Goal: Book appointment/travel/reservation

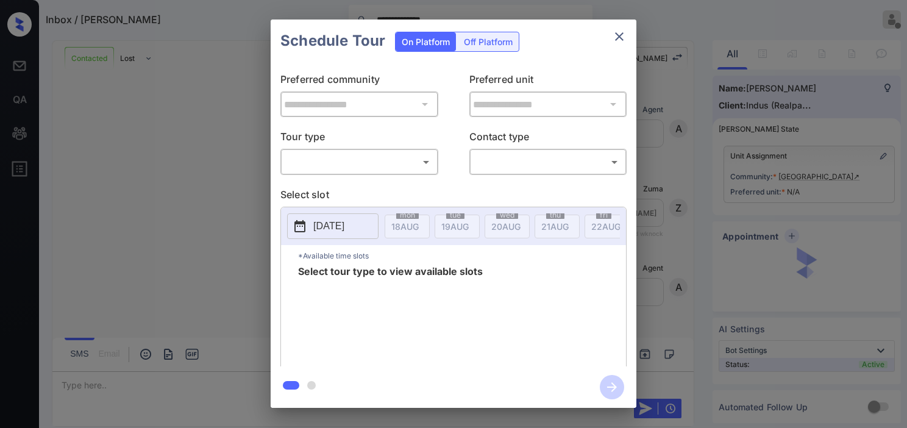
click at [379, 167] on body "**********" at bounding box center [453, 214] width 907 height 428
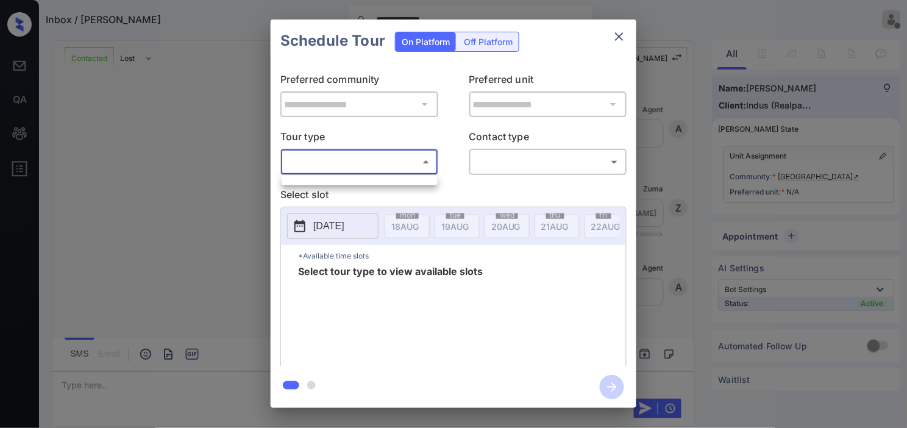
scroll to position [270, 0]
click at [189, 172] on div at bounding box center [453, 214] width 907 height 428
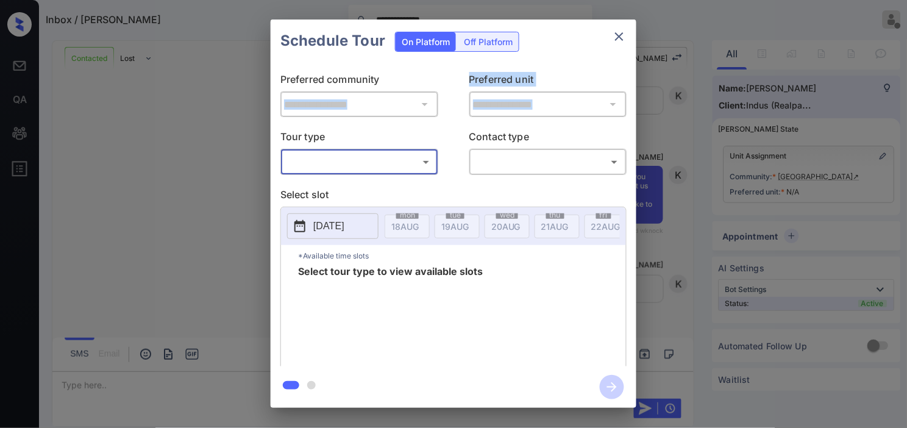
click at [213, 117] on div "**********" at bounding box center [453, 213] width 907 height 427
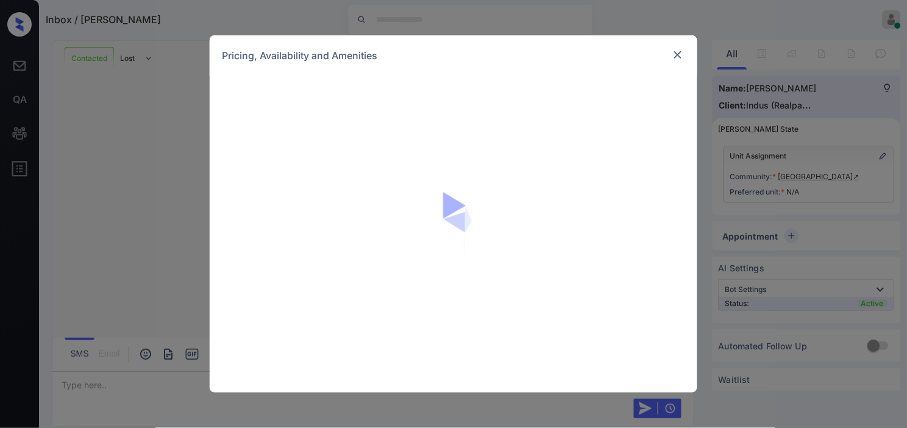
scroll to position [777, 0]
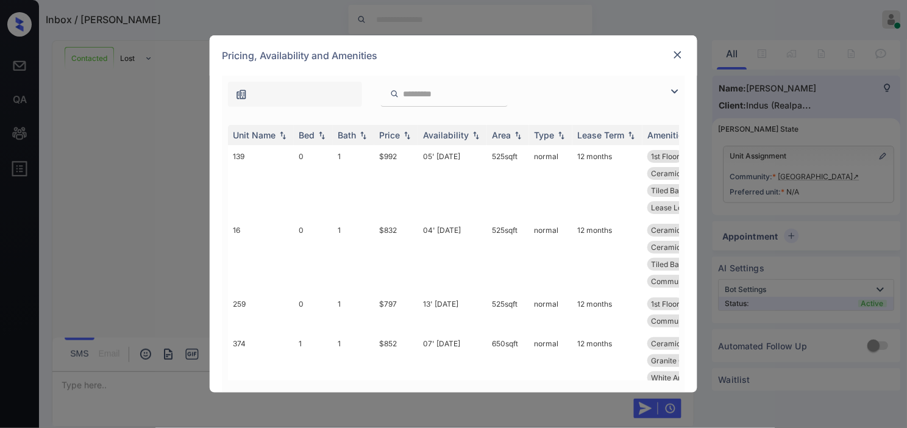
click at [674, 92] on img at bounding box center [674, 91] width 15 height 15
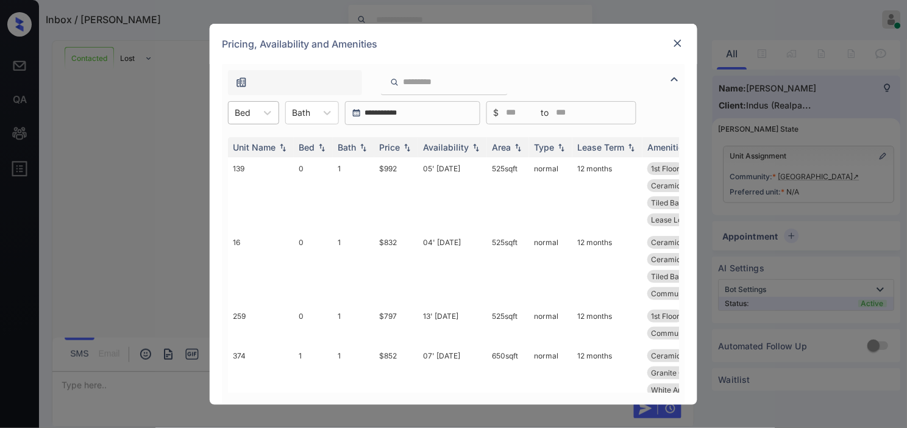
click at [254, 113] on div "Bed" at bounding box center [242, 113] width 28 height 18
drag, startPoint x: 242, startPoint y: 186, endPoint x: 402, endPoint y: 152, distance: 163.1
click at [246, 185] on div "2" at bounding box center [253, 186] width 51 height 22
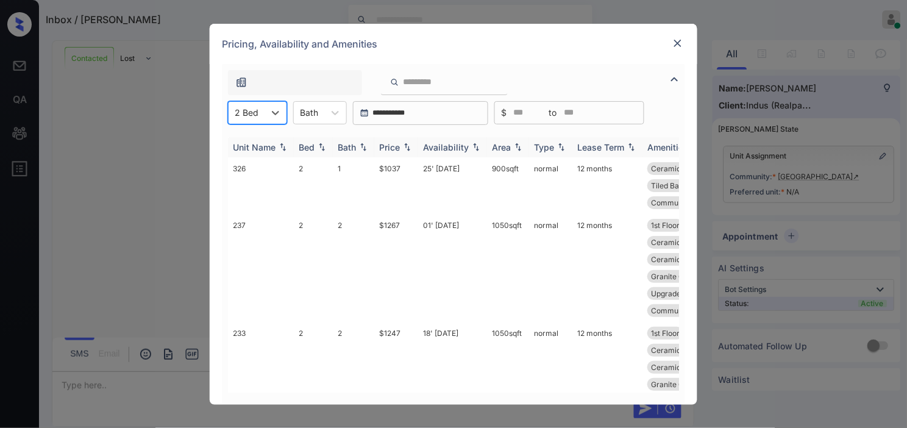
click at [405, 147] on img at bounding box center [407, 147] width 12 height 9
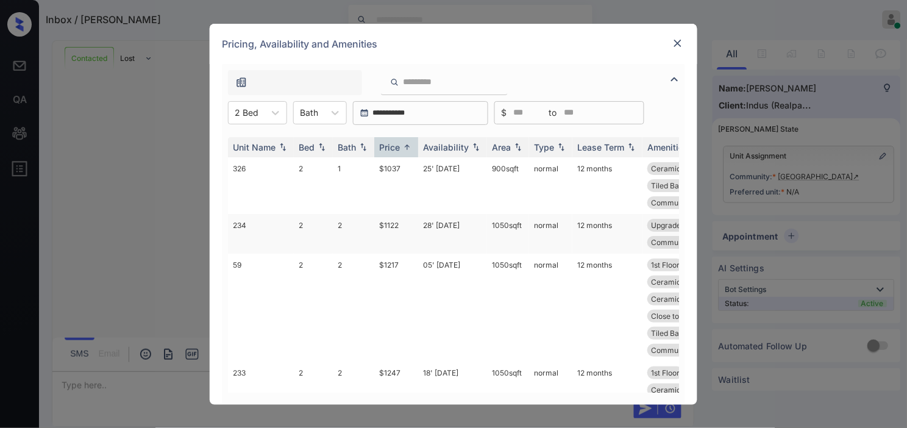
click at [399, 225] on td "$1122" at bounding box center [396, 234] width 44 height 40
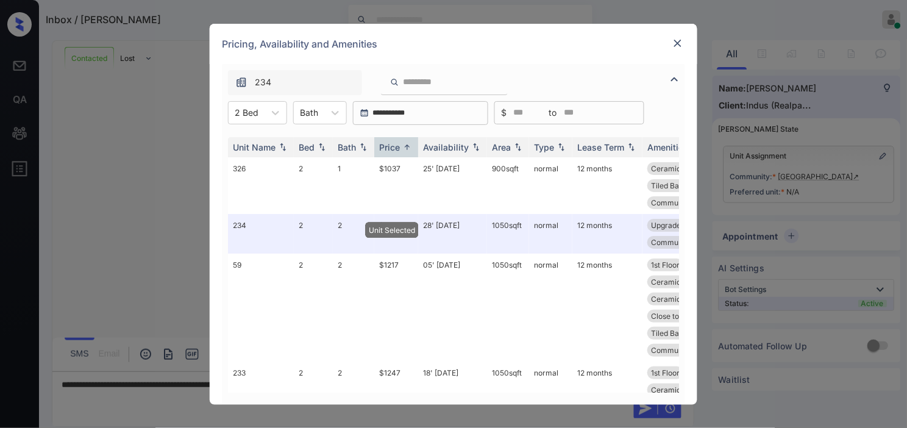
click at [680, 48] on img at bounding box center [677, 43] width 12 height 12
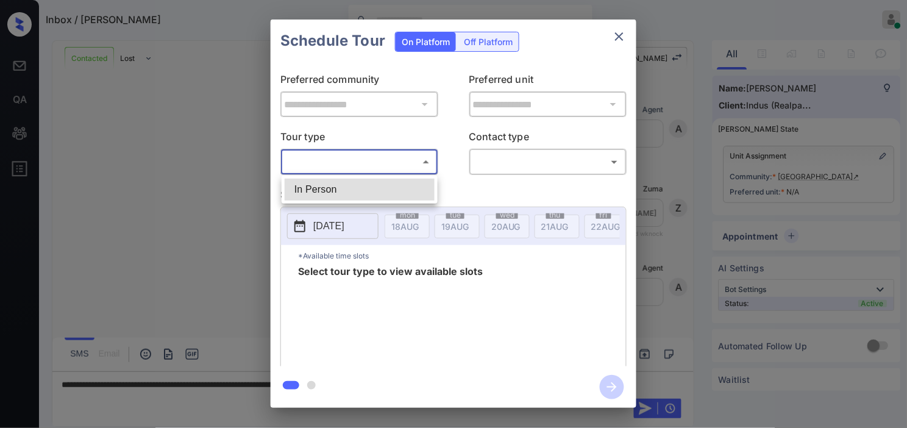
click at [317, 180] on li "In Person" at bounding box center [360, 189] width 150 height 22
type input "********"
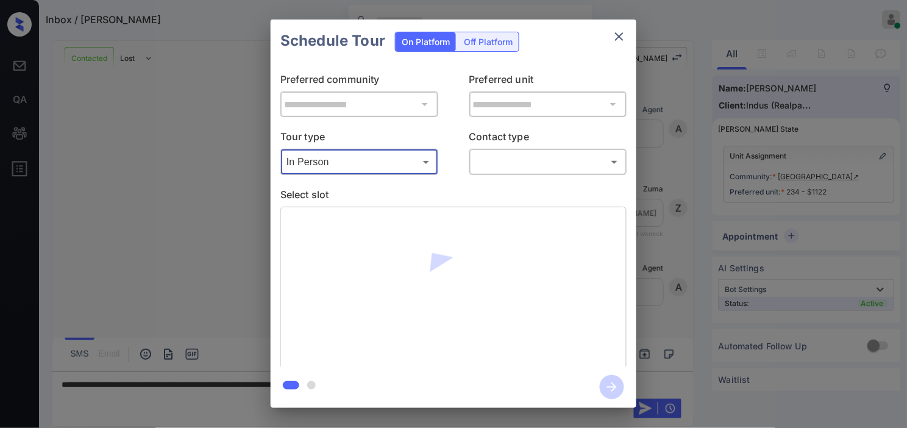
type input "**********"
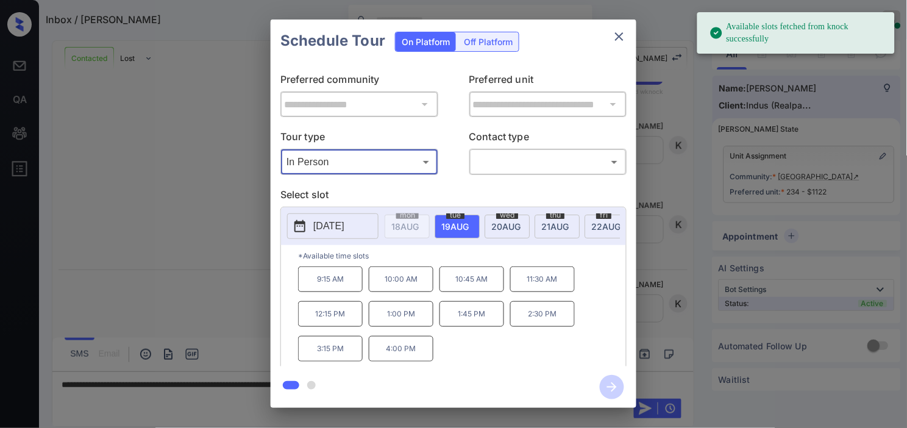
click at [317, 213] on button "[DATE]" at bounding box center [332, 226] width 91 height 26
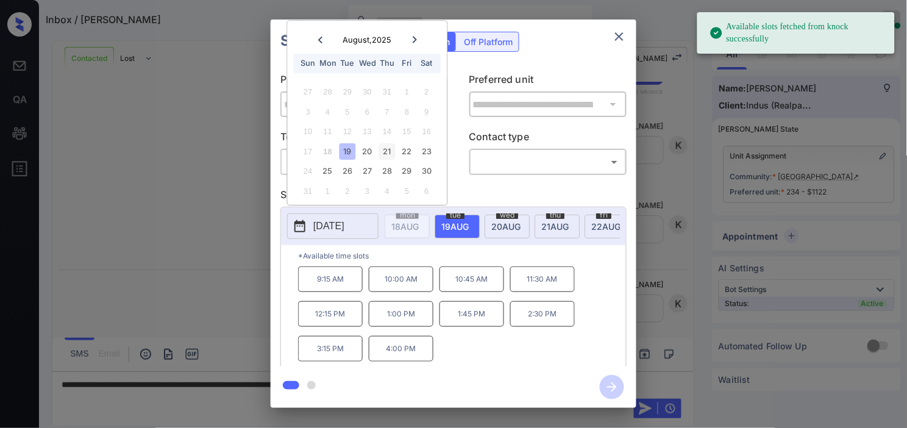
click at [393, 149] on div "21" at bounding box center [387, 151] width 16 height 16
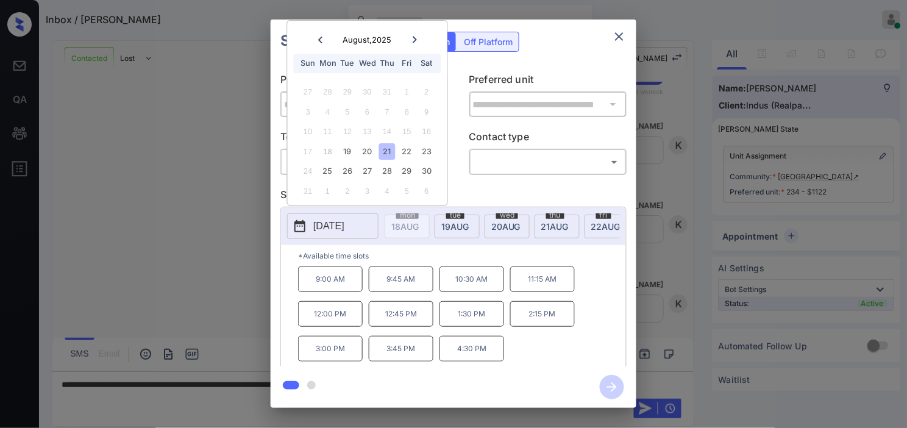
click at [191, 280] on div "**********" at bounding box center [453, 213] width 907 height 427
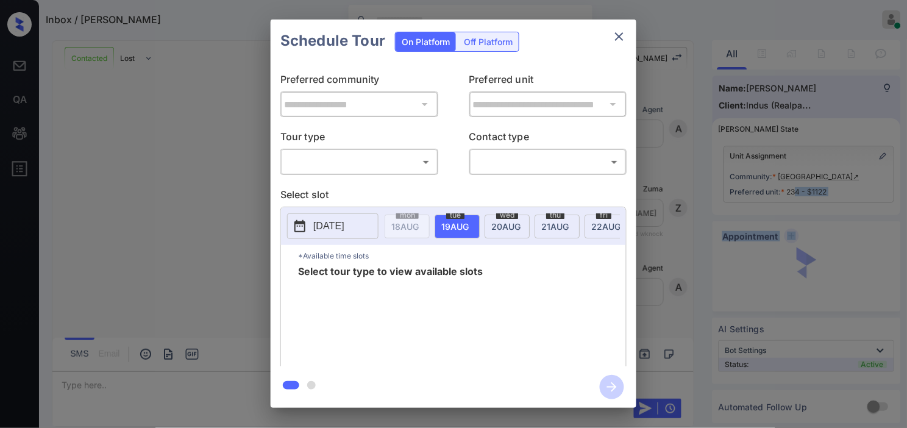
click at [370, 168] on body "Inbox / Latarish Walls Kristine Capara Online Set yourself offline Set yourself…" at bounding box center [453, 214] width 907 height 428
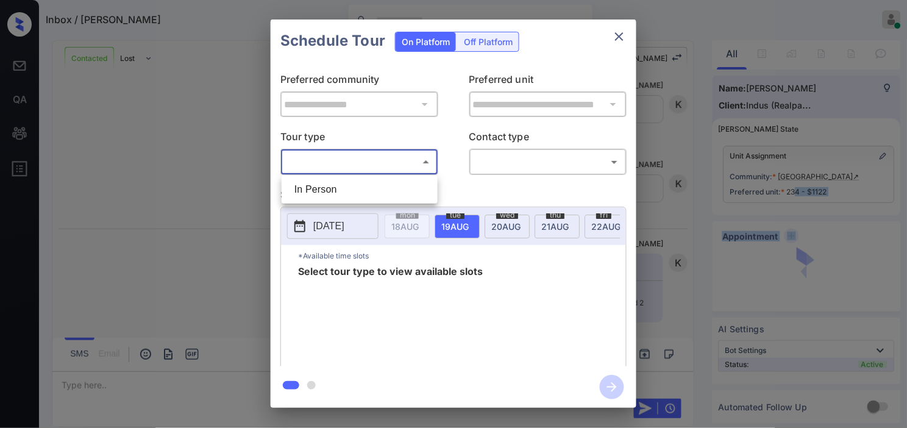
click at [372, 187] on li "In Person" at bounding box center [360, 189] width 150 height 22
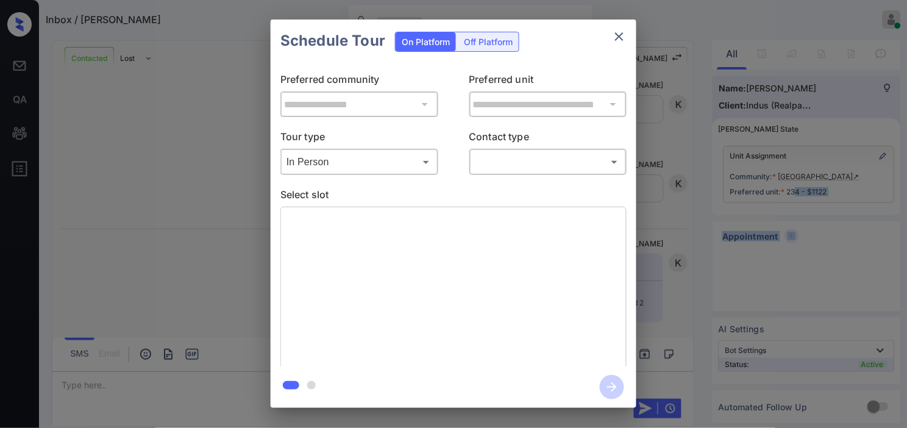
type input "********"
click at [495, 161] on div at bounding box center [453, 214] width 907 height 428
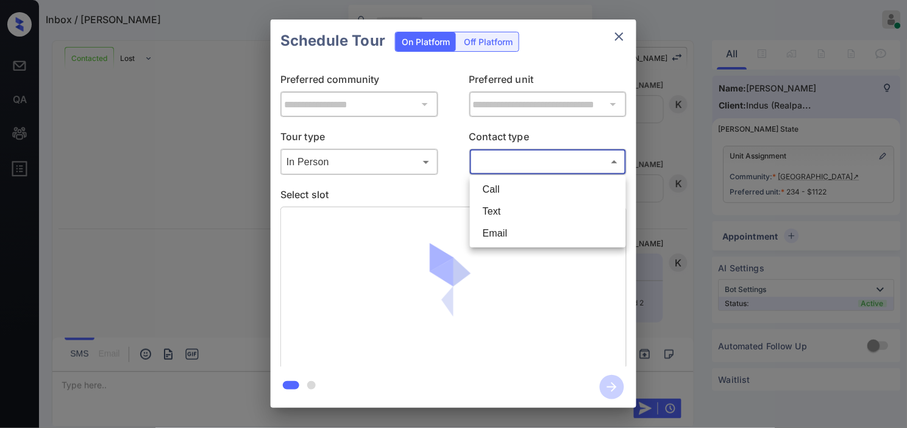
click at [512, 168] on body "Inbox / Latarish Walls Kristine Capara Online Set yourself offline Set yourself…" at bounding box center [453, 214] width 907 height 428
click at [514, 214] on li "Text" at bounding box center [548, 211] width 150 height 22
type input "****"
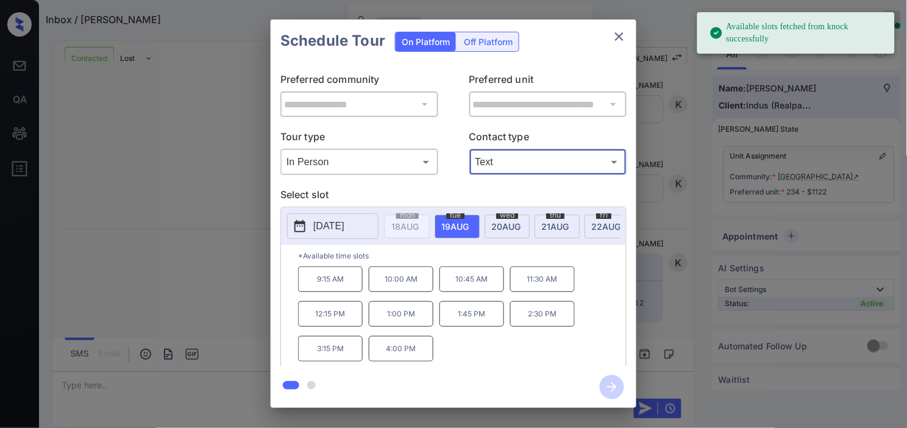
click at [325, 226] on p "[DATE]" at bounding box center [328, 226] width 31 height 15
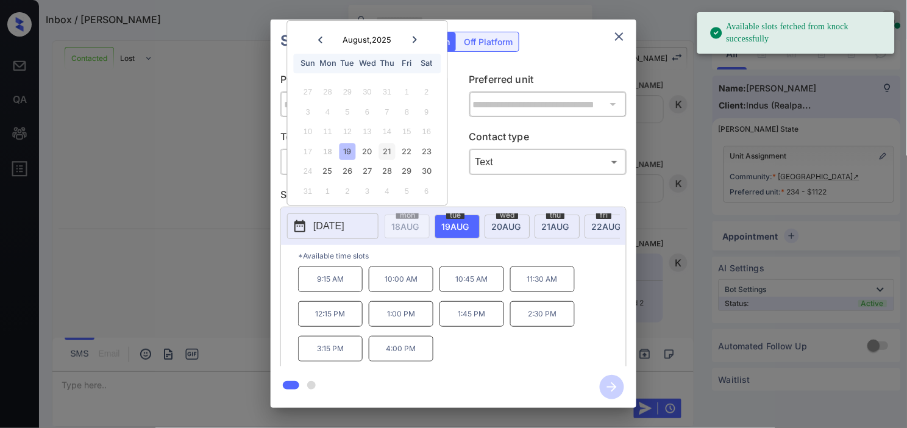
click at [391, 154] on div "21" at bounding box center [387, 151] width 16 height 16
drag, startPoint x: 461, startPoint y: 330, endPoint x: 507, endPoint y: 331, distance: 46.3
click at [462, 327] on p "1:30 PM" at bounding box center [471, 314] width 65 height 26
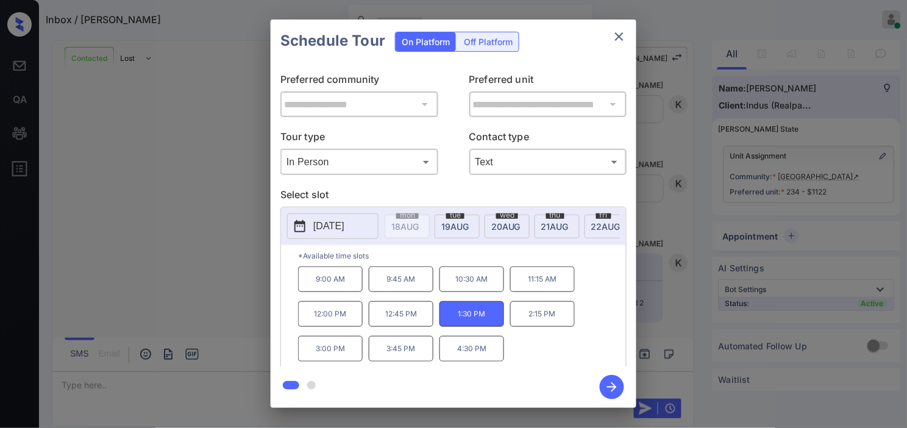
drag, startPoint x: 612, startPoint y: 386, endPoint x: 612, endPoint y: 370, distance: 15.8
click at [612, 370] on div at bounding box center [453, 386] width 366 height 41
click at [299, 217] on button "2025-08-21" at bounding box center [332, 226] width 91 height 26
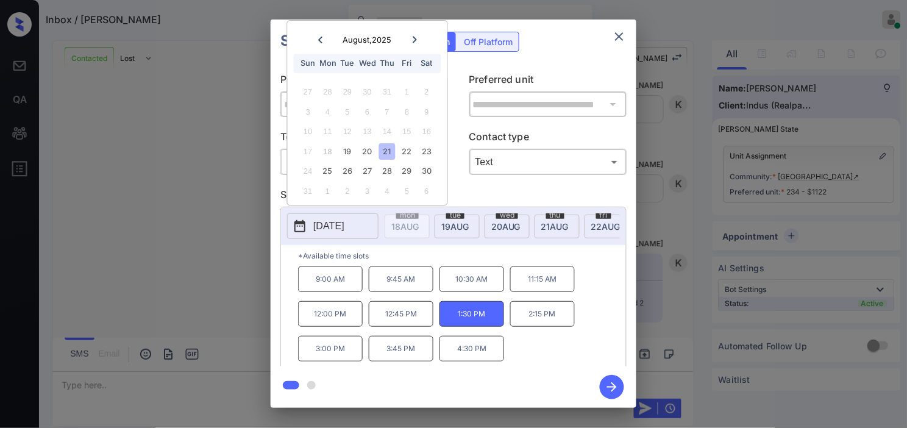
click at [606, 378] on icon "button" at bounding box center [611, 387] width 24 height 24
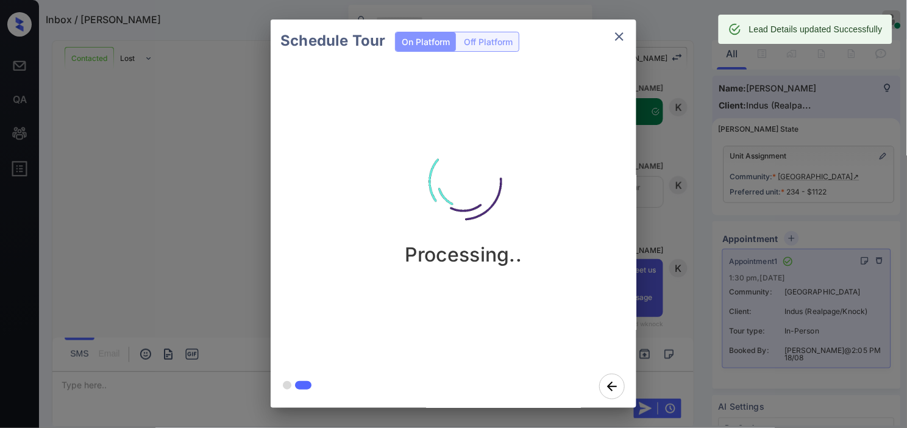
scroll to position [1323, 0]
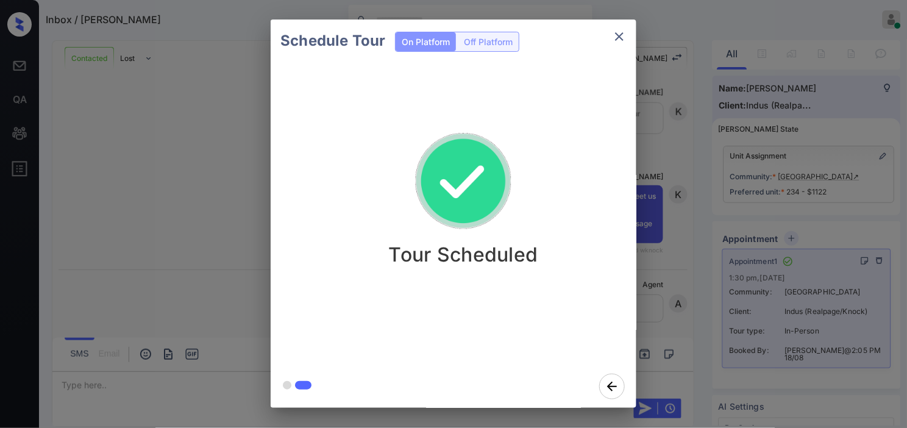
click at [714, 254] on div "Schedule Tour On Platform Off Platform Tour Scheduled" at bounding box center [453, 213] width 907 height 427
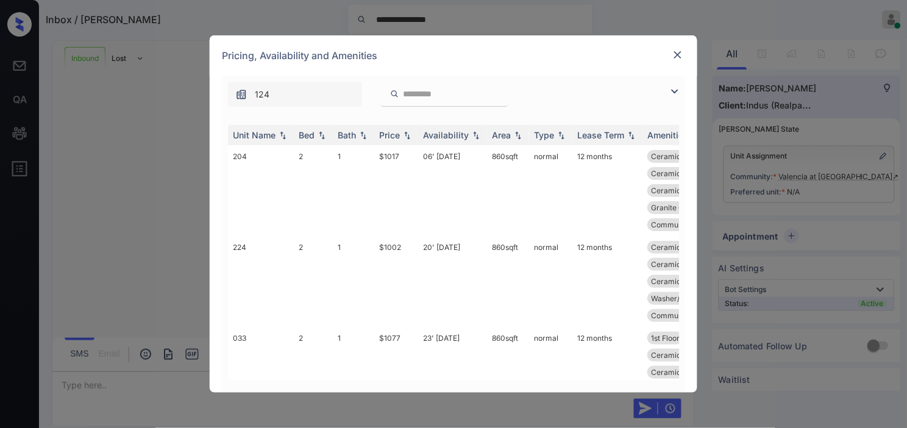
scroll to position [1217, 0]
click at [677, 90] on img at bounding box center [674, 91] width 15 height 15
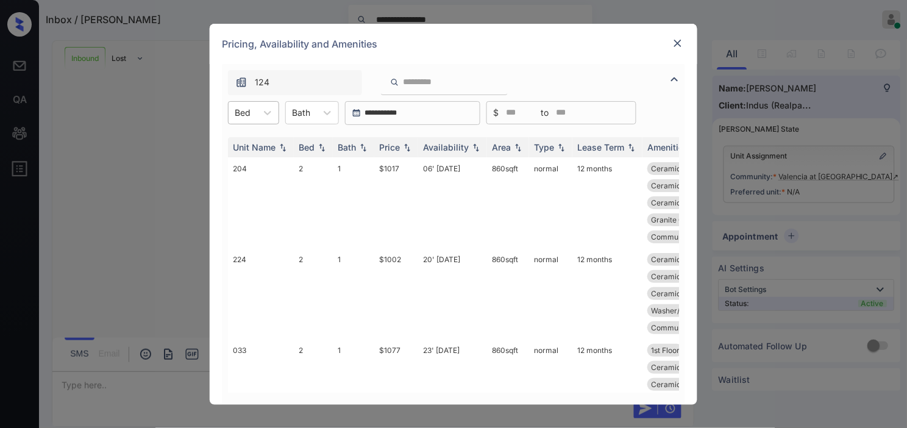
click at [256, 110] on div "Bed" at bounding box center [242, 113] width 28 height 18
click at [241, 163] on div "3" at bounding box center [253, 165] width 51 height 22
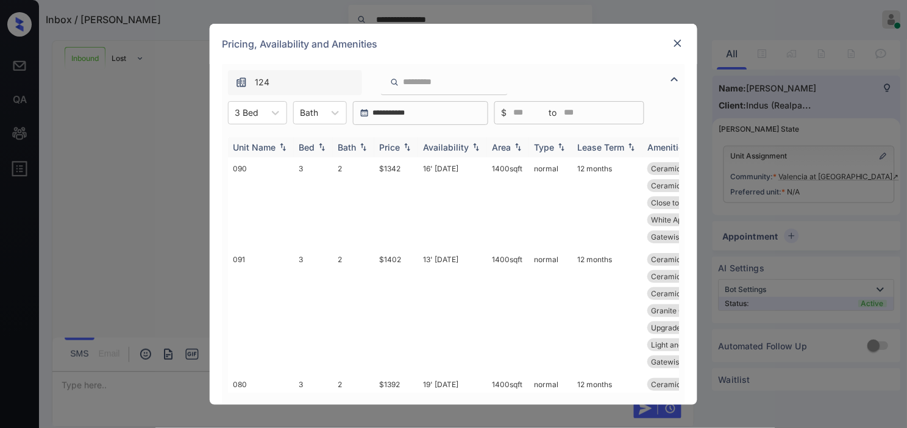
click at [409, 145] on img at bounding box center [407, 147] width 12 height 9
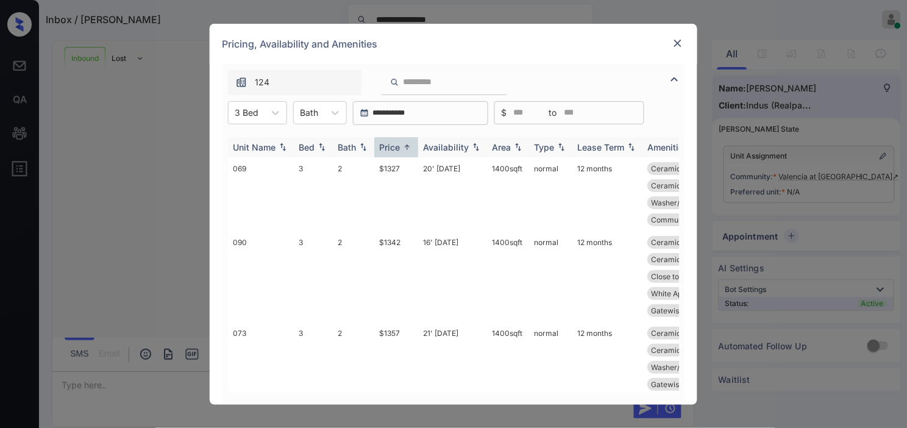
click at [472, 143] on img at bounding box center [476, 147] width 12 height 9
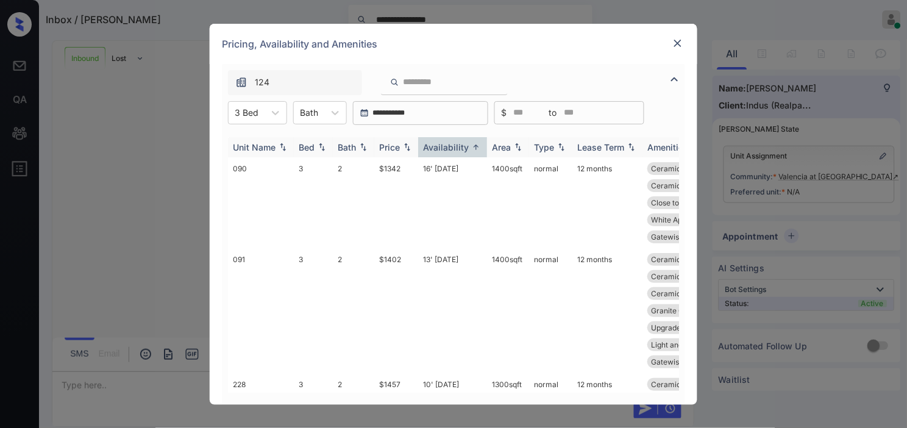
click at [403, 143] on img at bounding box center [407, 147] width 12 height 9
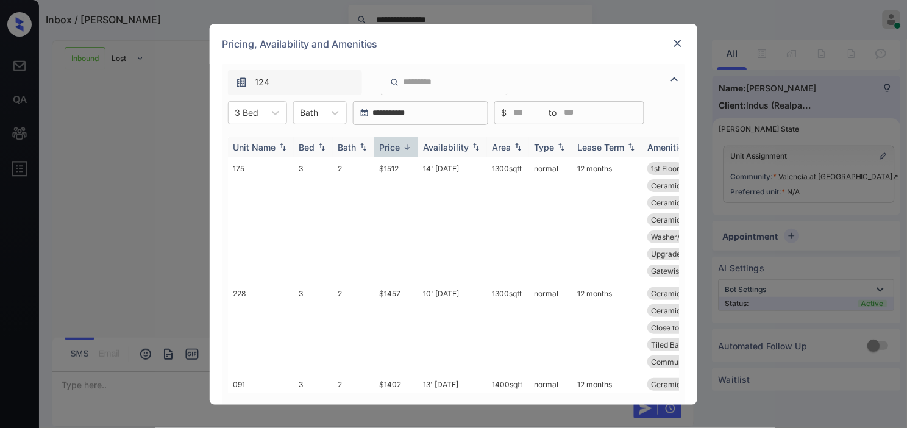
click at [403, 143] on img at bounding box center [407, 147] width 12 height 9
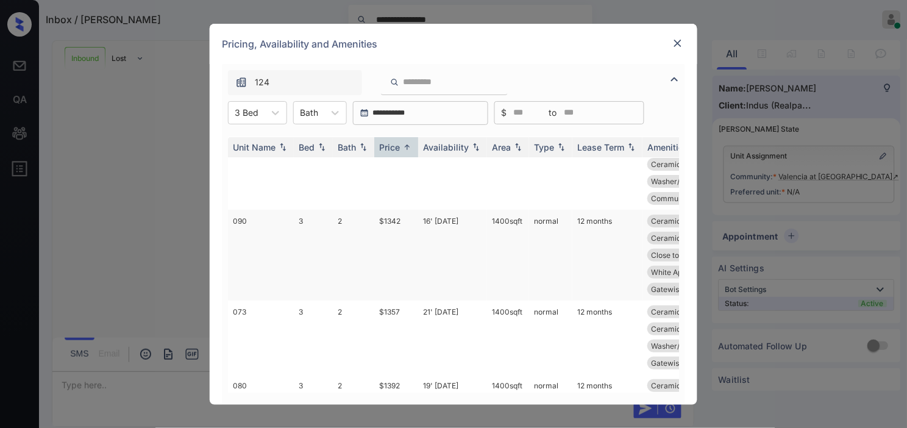
scroll to position [0, 0]
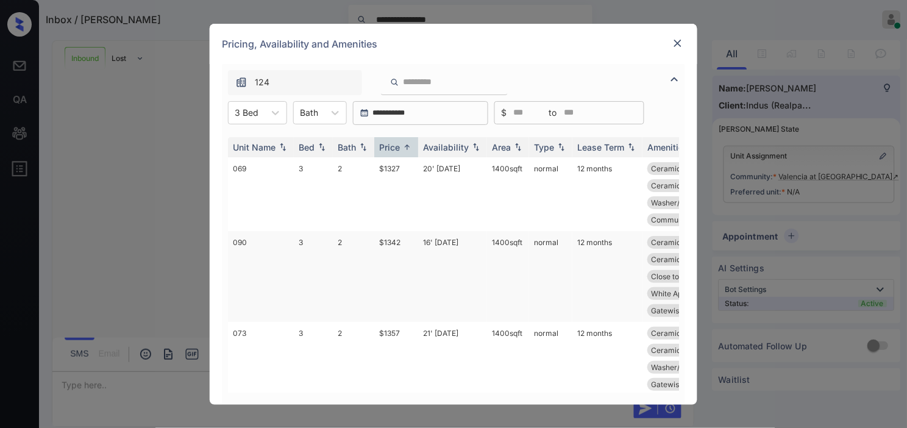
click at [434, 236] on td "16' Jul 25" at bounding box center [452, 276] width 69 height 91
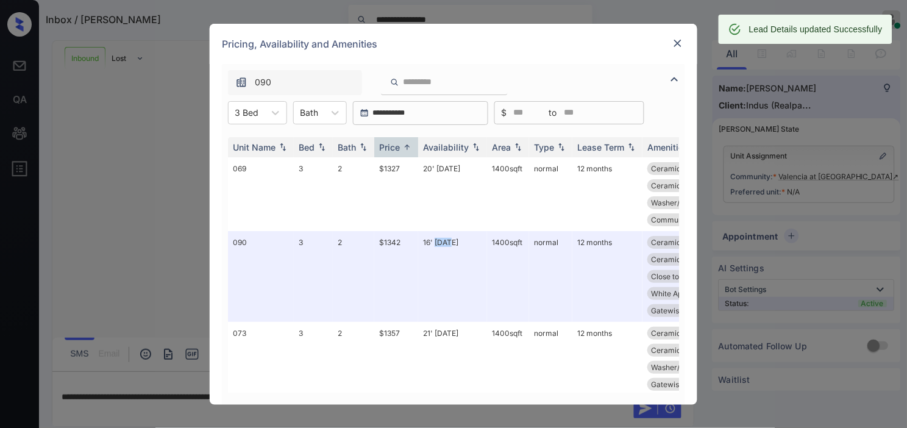
click at [674, 43] on img at bounding box center [677, 43] width 12 height 12
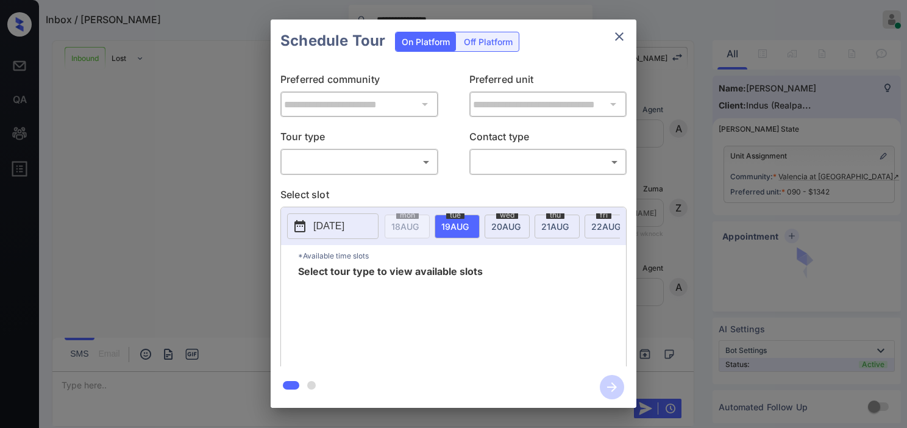
click at [397, 165] on body "**********" at bounding box center [453, 214] width 907 height 428
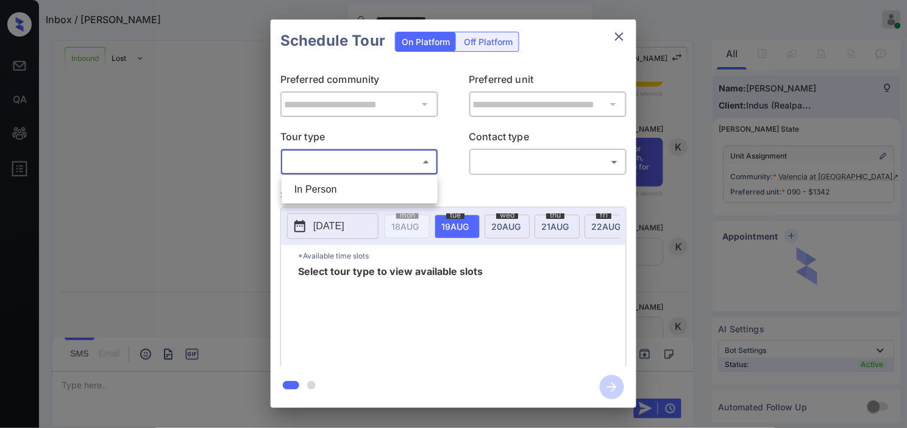
click at [355, 188] on li "In Person" at bounding box center [360, 189] width 150 height 22
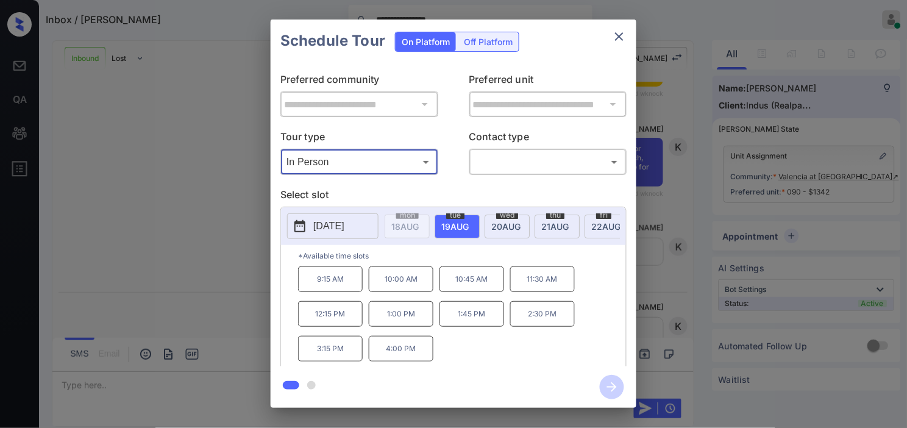
type input "********"
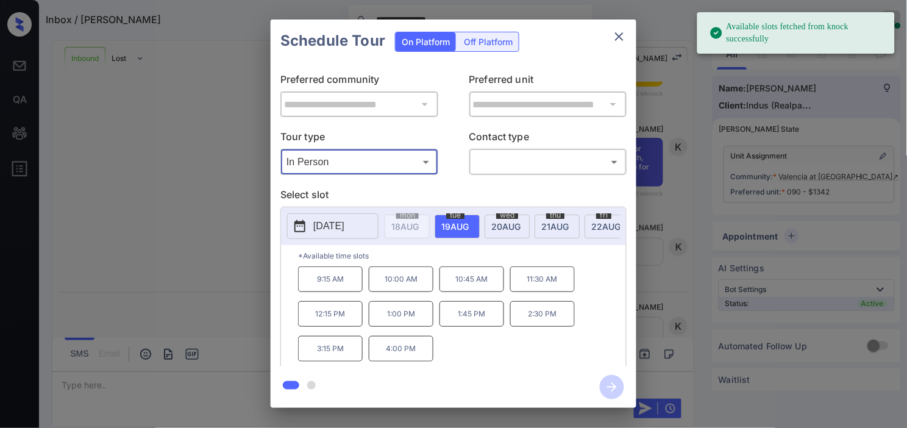
click at [311, 232] on button "[DATE]" at bounding box center [332, 226] width 91 height 26
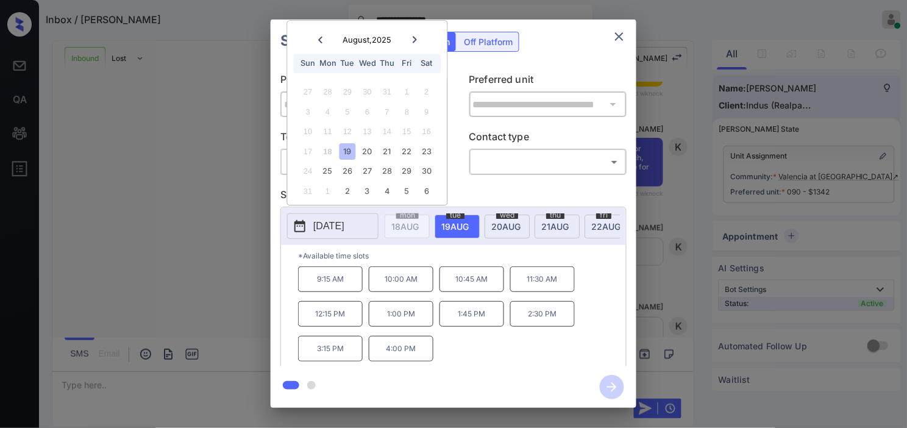
click at [416, 46] on div at bounding box center [414, 39] width 16 height 15
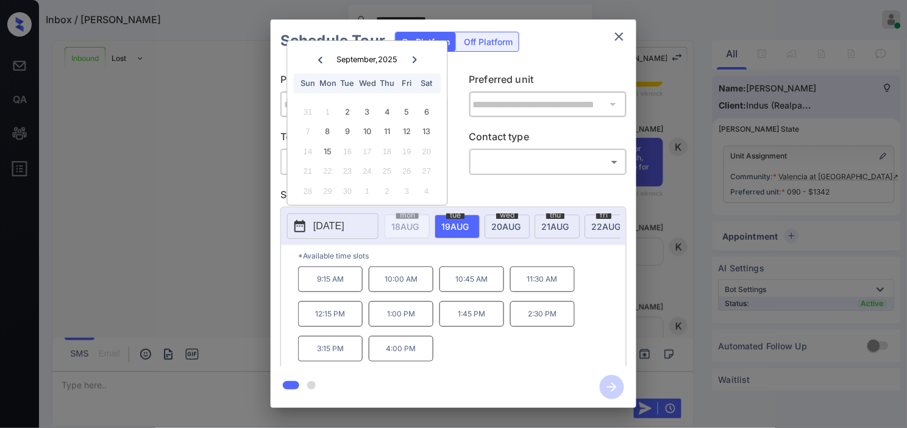
click at [679, 88] on div "**********" at bounding box center [453, 213] width 907 height 427
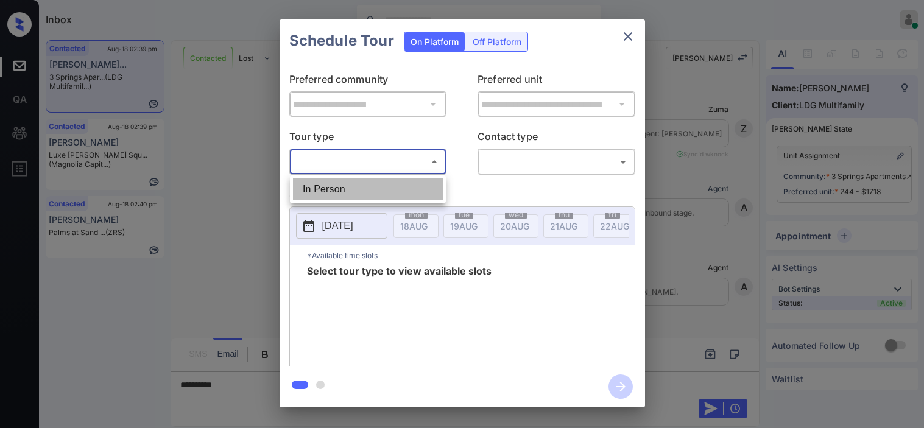
click at [404, 185] on li "In Person" at bounding box center [368, 189] width 150 height 22
type input "********"
click at [492, 166] on body "Inbox Kristine Capara Online Set yourself offline Set yourself on break Profile…" at bounding box center [462, 214] width 924 height 428
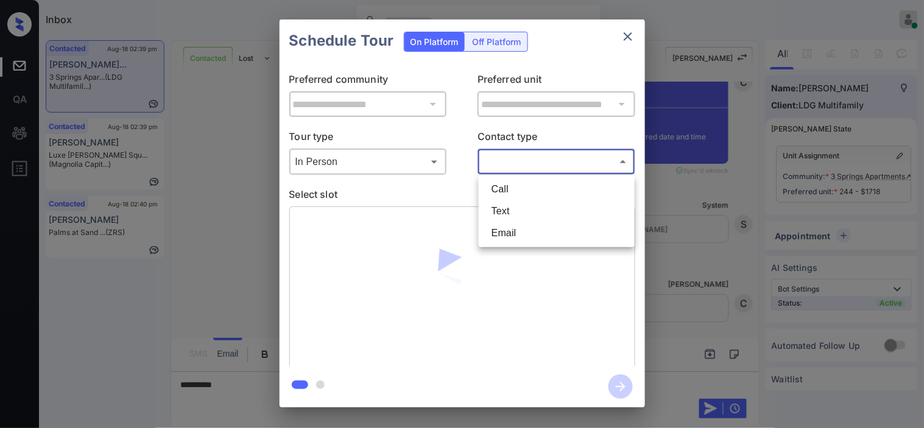
click at [503, 211] on li "Text" at bounding box center [557, 211] width 150 height 22
type input "****"
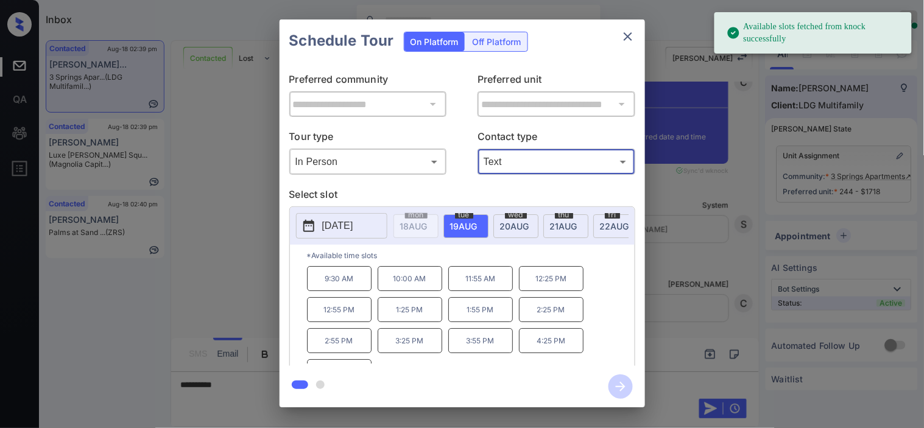
click at [255, 272] on div "**********" at bounding box center [462, 213] width 924 height 427
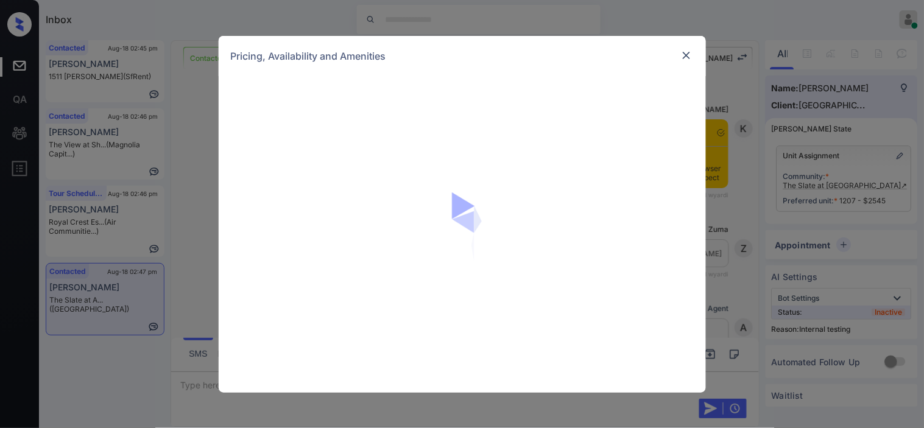
scroll to position [3474, 0]
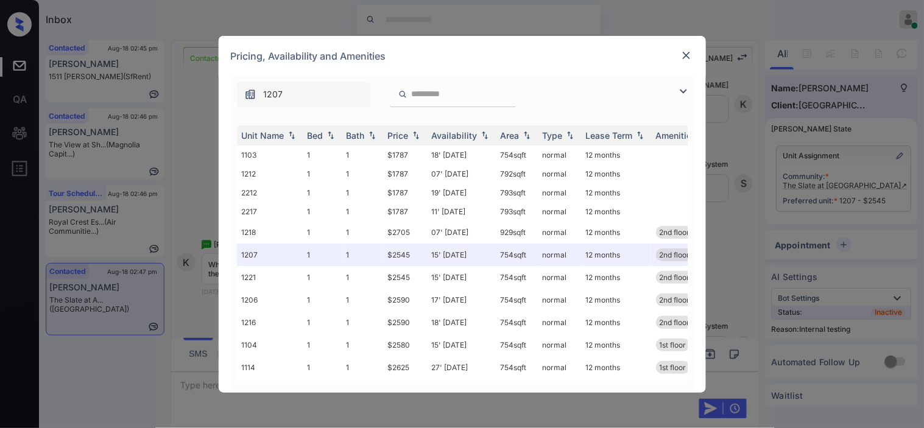
click at [680, 88] on img at bounding box center [683, 91] width 15 height 15
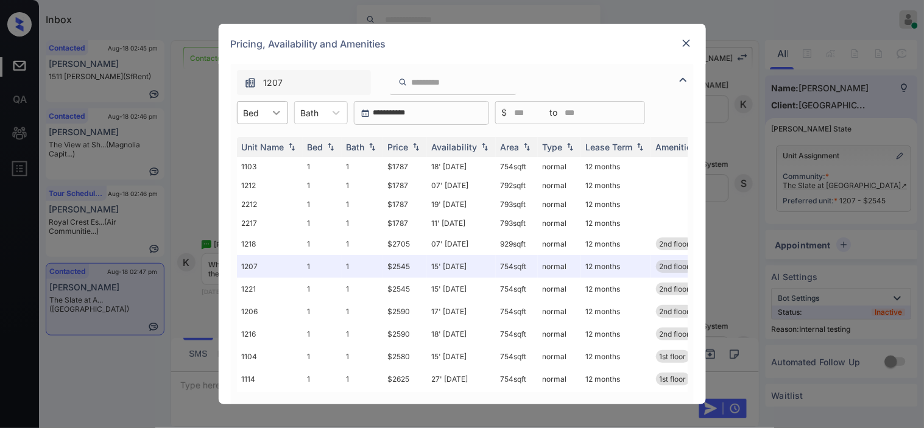
click at [277, 113] on icon at bounding box center [276, 113] width 7 height 4
click at [272, 136] on div "1" at bounding box center [262, 143] width 51 height 22
click at [412, 147] on img at bounding box center [416, 147] width 12 height 9
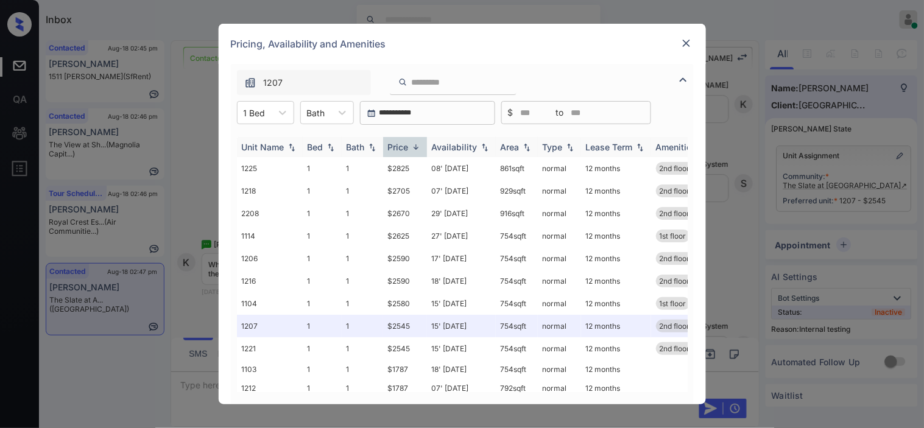
click at [412, 147] on img at bounding box center [416, 147] width 12 height 9
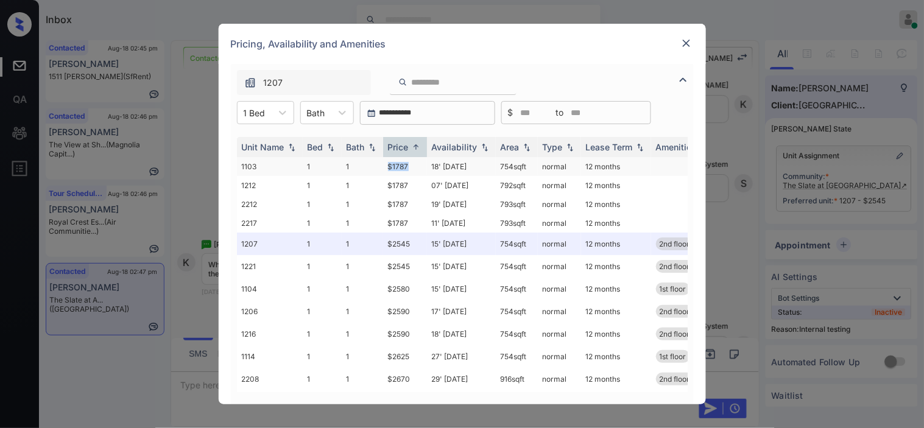
drag, startPoint x: 381, startPoint y: 166, endPoint x: 416, endPoint y: 168, distance: 35.4
click at [416, 168] on tr "1103 1 1 $1787 18' Aug 25 754 sqft normal 12 months" at bounding box center [555, 166] width 637 height 19
copy tr "$1787"
drag, startPoint x: 500, startPoint y: 164, endPoint x: 547, endPoint y: 152, distance: 49.1
click at [531, 163] on td "754 sqft" at bounding box center [517, 166] width 42 height 19
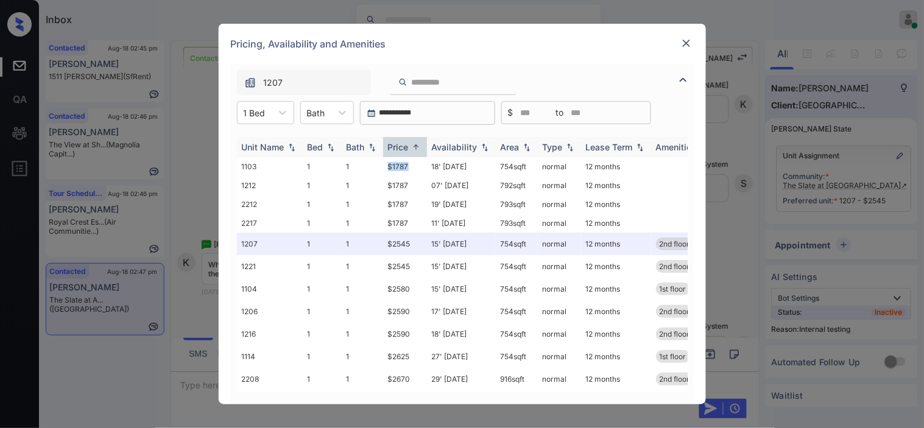
copy td "754 sqft"
click at [687, 38] on img at bounding box center [686, 43] width 12 height 12
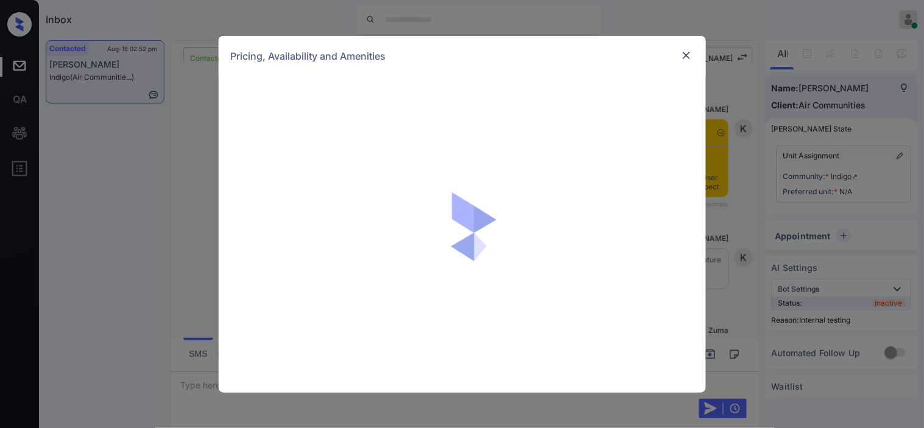
scroll to position [1387, 0]
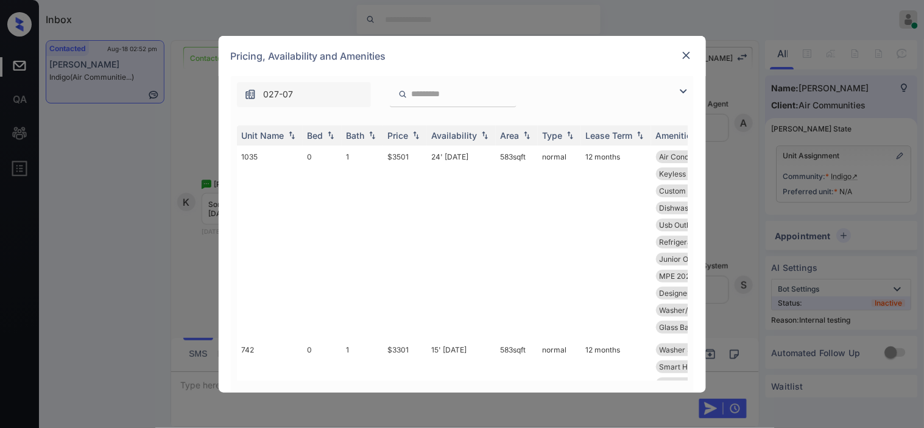
click at [685, 83] on div "027-07" at bounding box center [462, 91] width 463 height 31
drag, startPoint x: 681, startPoint y: 94, endPoint x: 506, endPoint y: 111, distance: 175.7
click at [681, 92] on img at bounding box center [683, 91] width 15 height 15
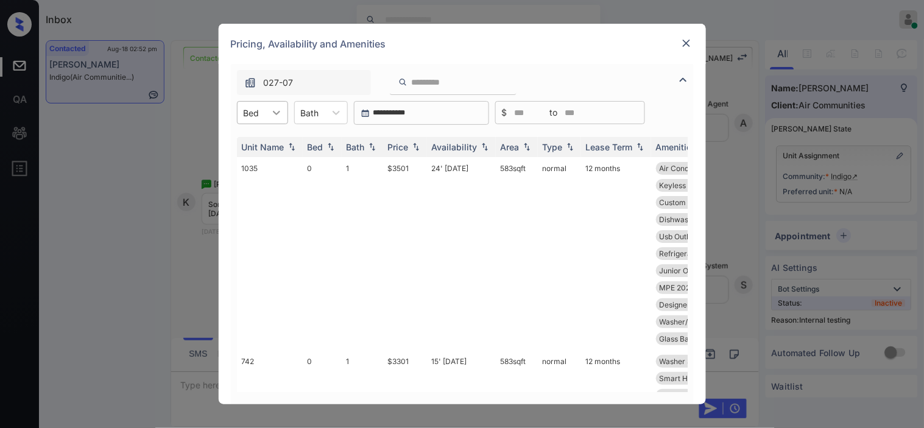
click at [267, 113] on div at bounding box center [277, 113] width 22 height 22
click at [255, 162] on div "1" at bounding box center [262, 165] width 51 height 22
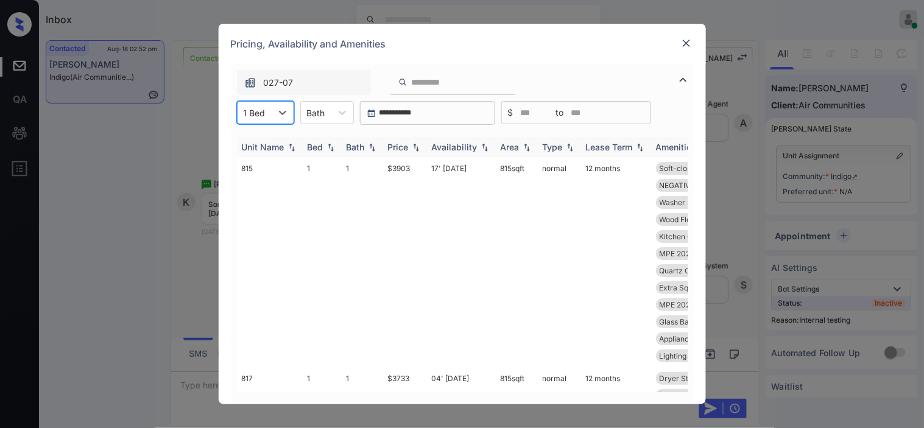
click at [407, 145] on div "Price" at bounding box center [398, 147] width 21 height 10
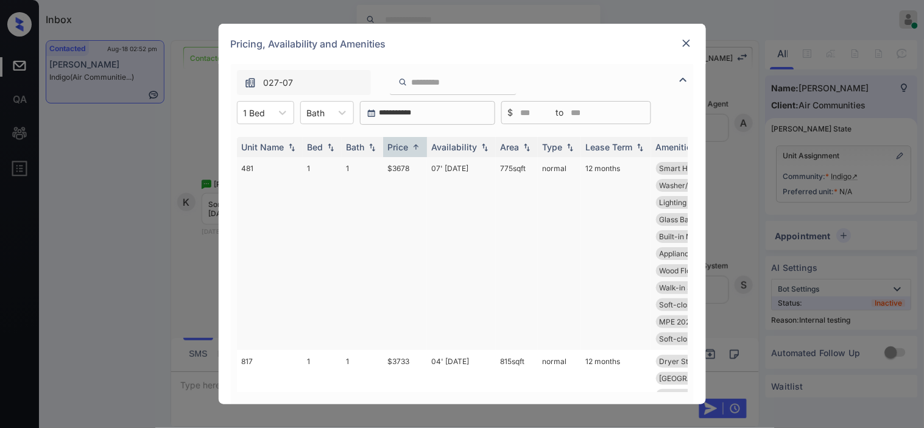
click at [406, 171] on td "$3678" at bounding box center [405, 253] width 44 height 193
click at [410, 169] on td "$3678" at bounding box center [405, 253] width 44 height 193
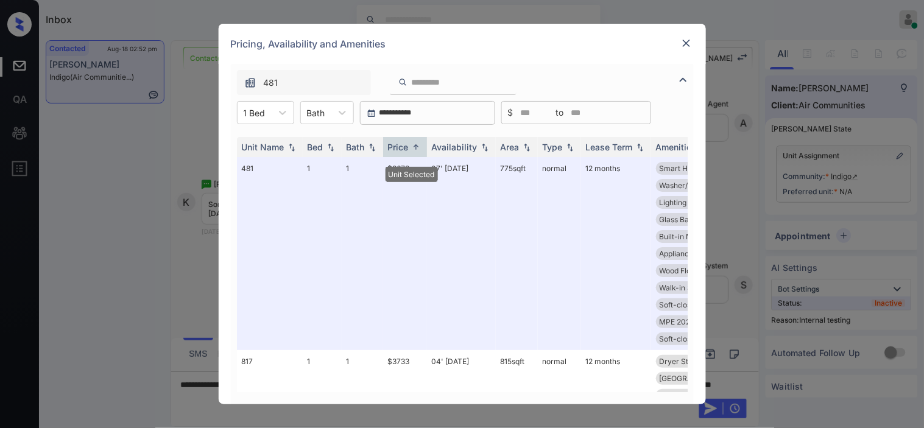
click at [678, 46] on div "Pricing, Availability and Amenities" at bounding box center [462, 44] width 487 height 40
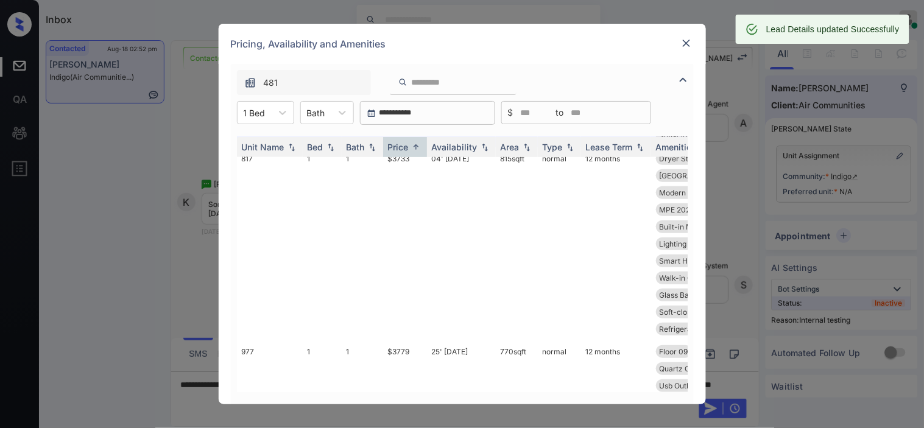
click at [691, 43] on img at bounding box center [686, 43] width 12 height 12
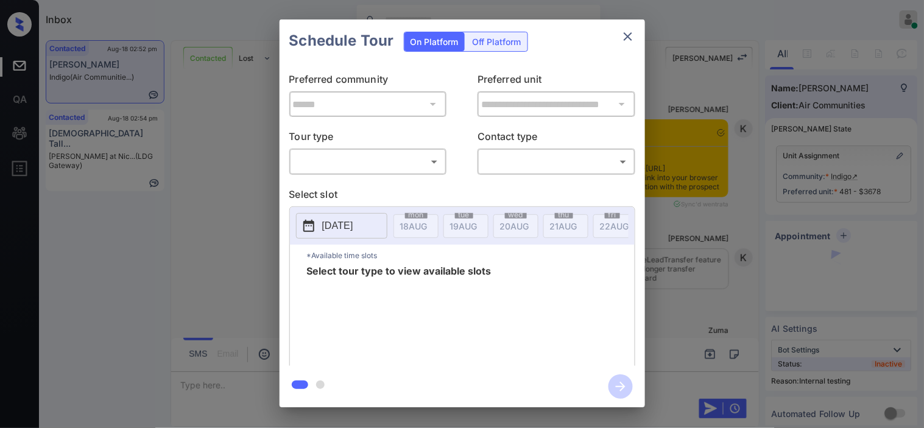
scroll to position [3497, 0]
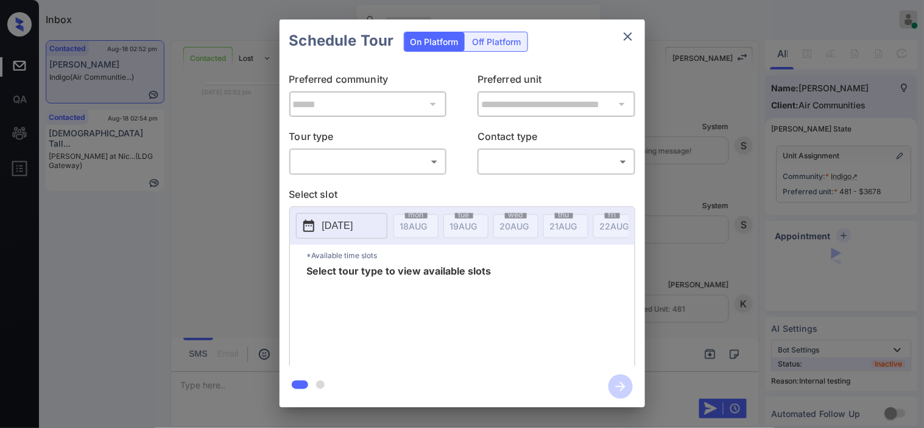
click at [399, 164] on body "Inbox [PERSON_NAME] Online Set yourself offline Set yourself on break Profile S…" at bounding box center [462, 214] width 924 height 428
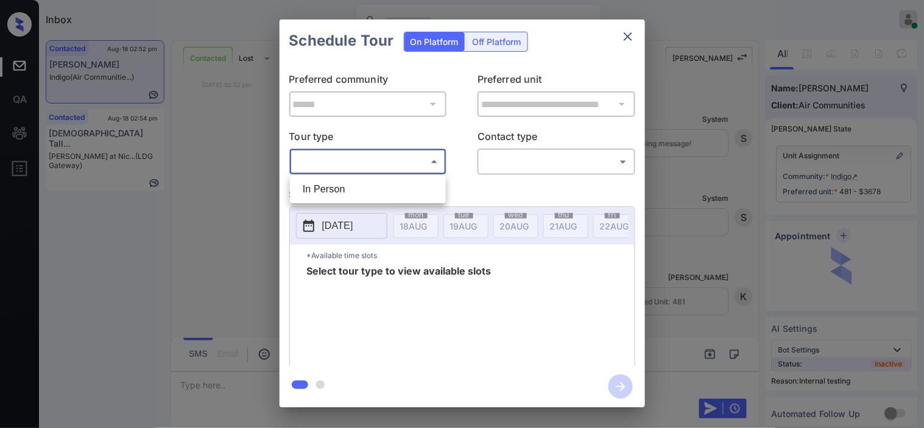
click at [398, 185] on li "In Person" at bounding box center [368, 189] width 150 height 22
type input "********"
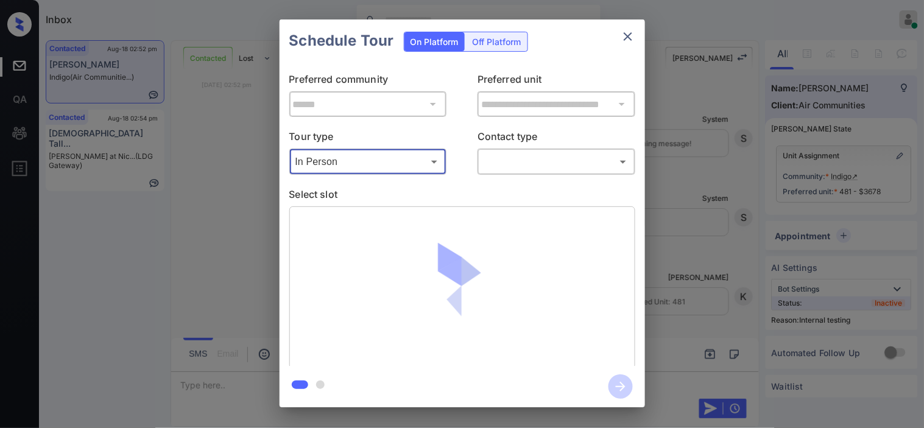
click at [518, 165] on body "Inbox [PERSON_NAME] Online Set yourself offline Set yourself on break Profile S…" at bounding box center [462, 214] width 924 height 428
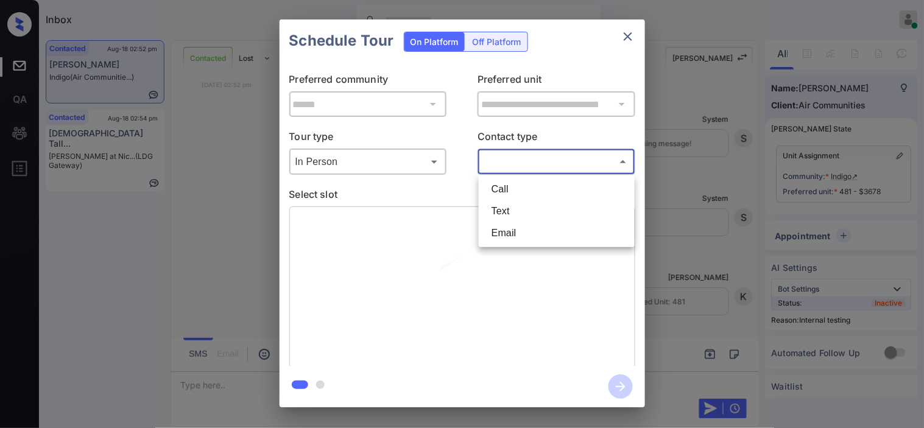
click at [509, 207] on li "Text" at bounding box center [557, 211] width 150 height 22
type input "****"
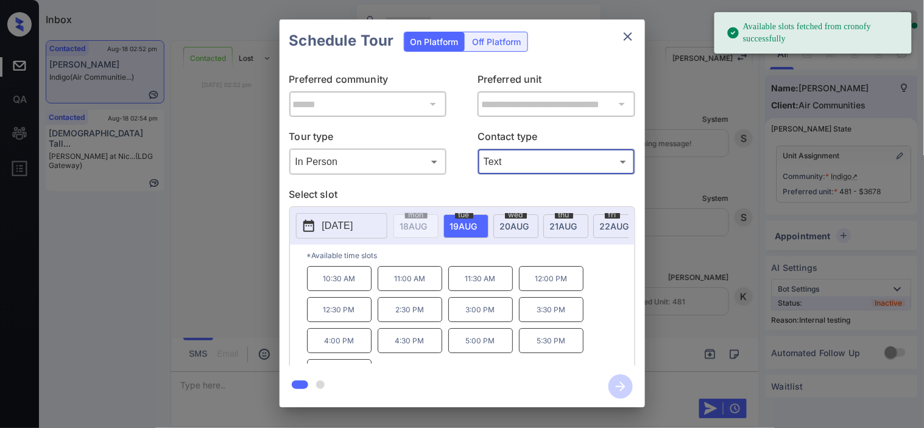
click at [320, 280] on p "10:30 AM" at bounding box center [339, 278] width 65 height 25
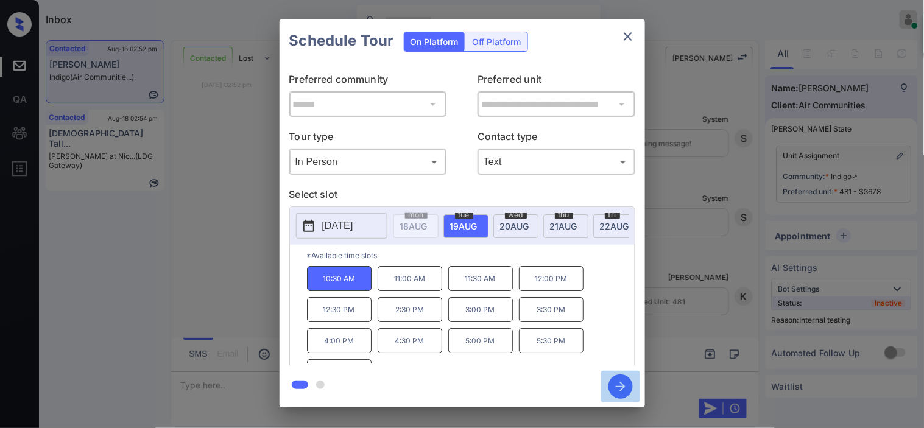
click at [626, 379] on icon "button" at bounding box center [621, 387] width 24 height 24
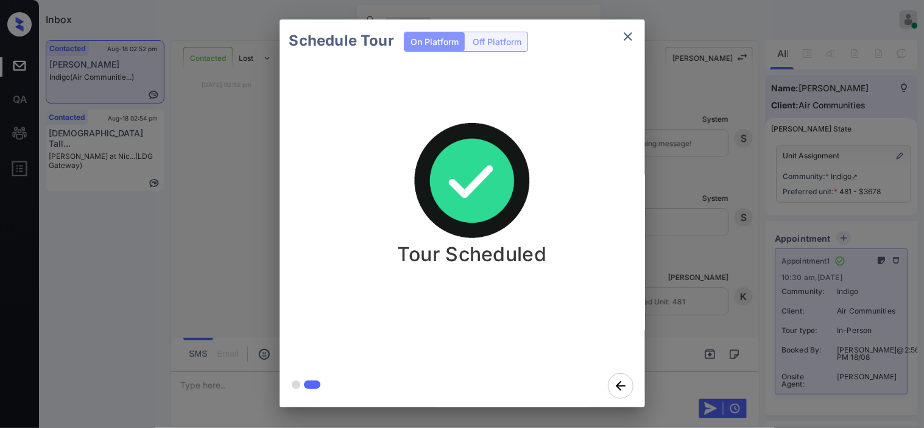
click at [729, 185] on div "Schedule Tour On Platform Off Platform Tour Scheduled" at bounding box center [462, 213] width 924 height 427
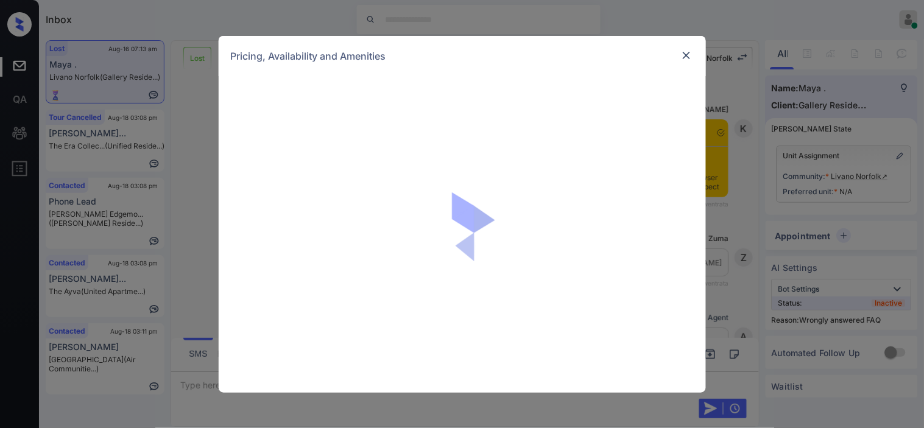
scroll to position [15509, 0]
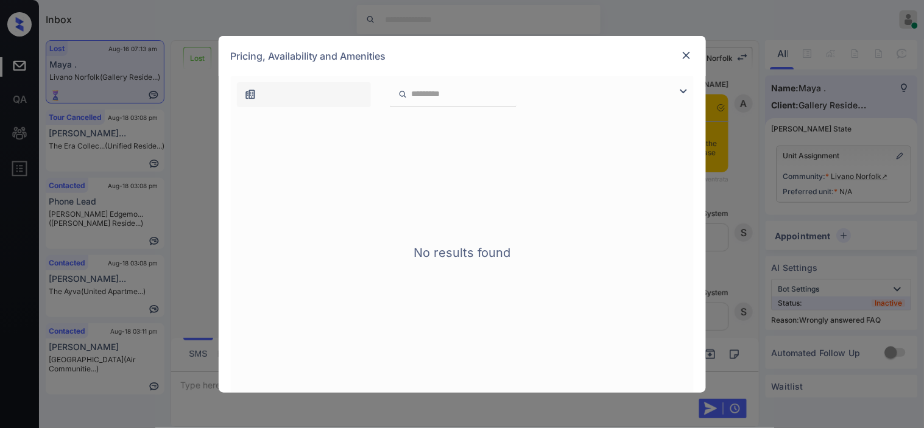
click at [680, 94] on img at bounding box center [683, 91] width 15 height 15
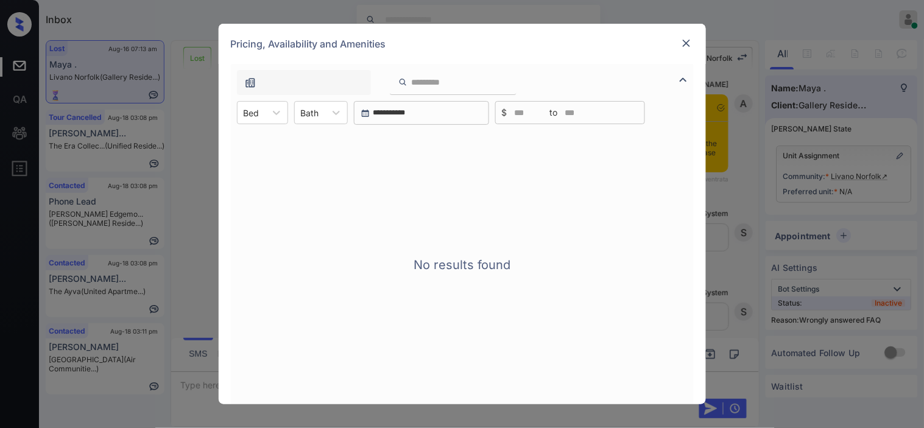
click at [687, 47] on img at bounding box center [686, 43] width 12 height 12
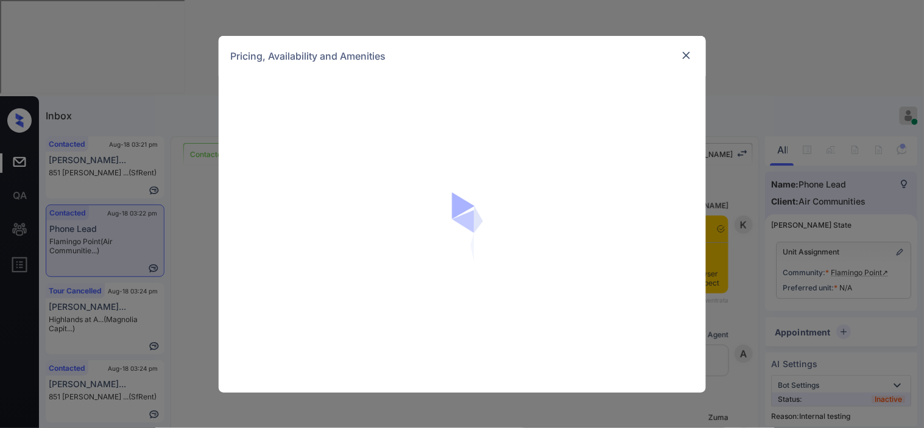
scroll to position [2603, 0]
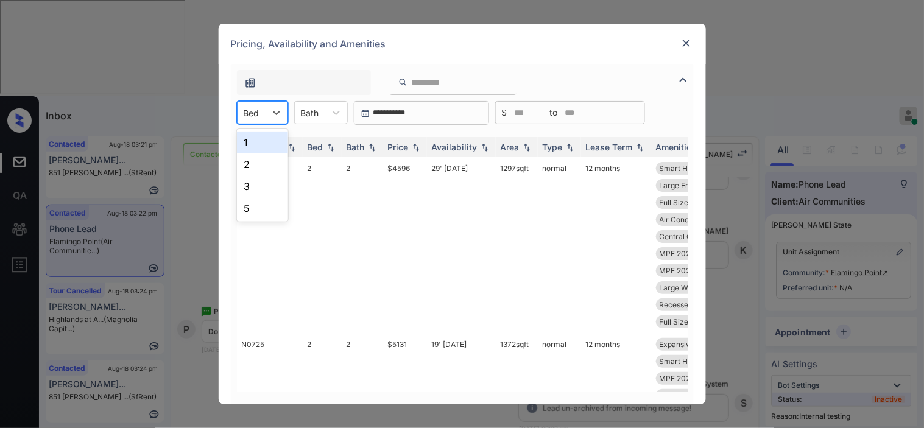
click at [260, 143] on div "1" at bounding box center [262, 143] width 51 height 22
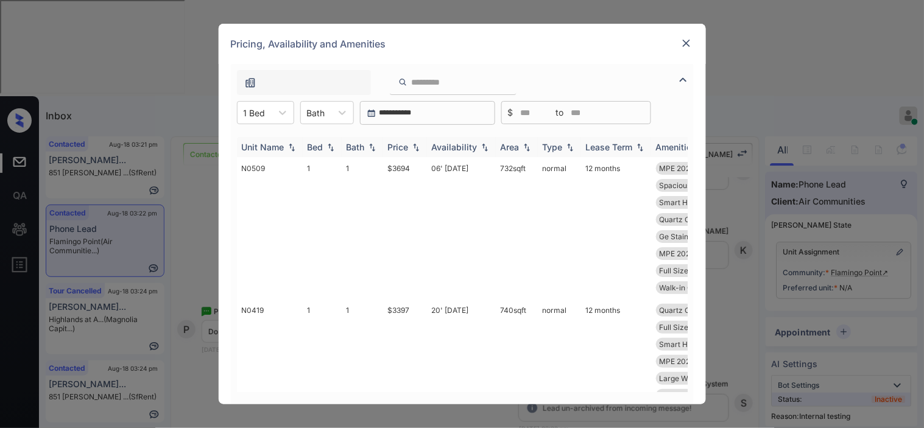
click at [415, 143] on img at bounding box center [416, 147] width 12 height 9
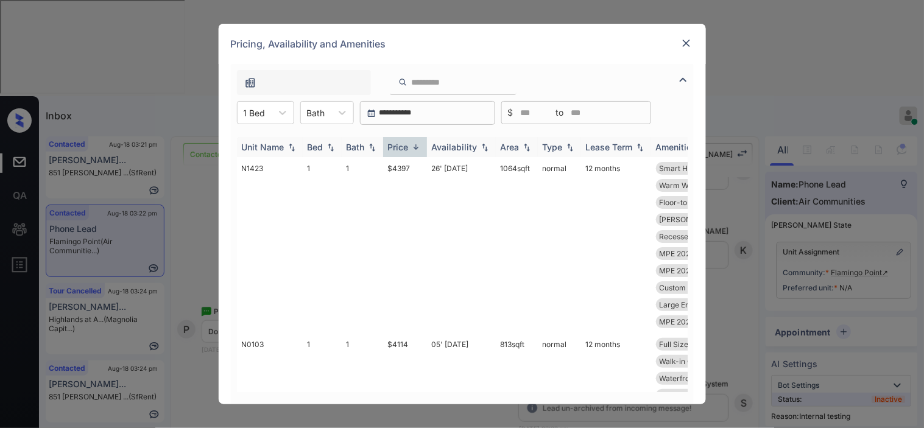
click at [415, 143] on img at bounding box center [416, 147] width 12 height 9
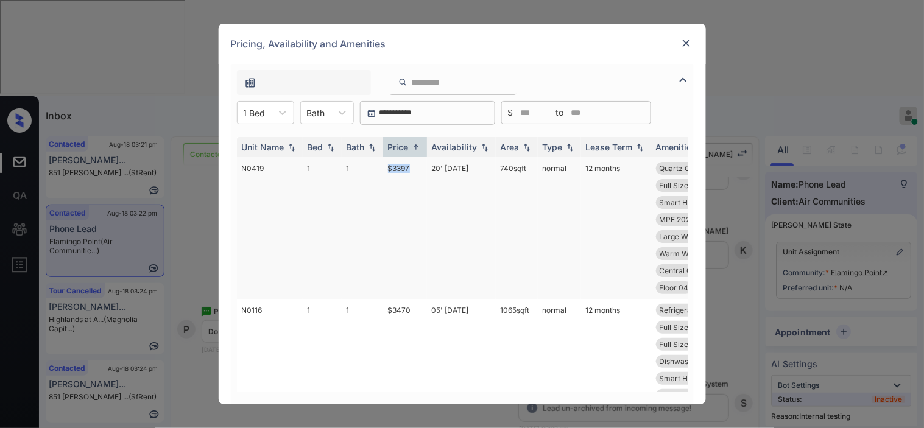
drag, startPoint x: 378, startPoint y: 175, endPoint x: 416, endPoint y: 171, distance: 37.9
click at [416, 171] on tr "N0419 1 1 $3397 20' Jun 25 740 sqft normal 12 months Quartz Countert... Lightin…" at bounding box center [555, 228] width 637 height 142
copy tr "$3397"
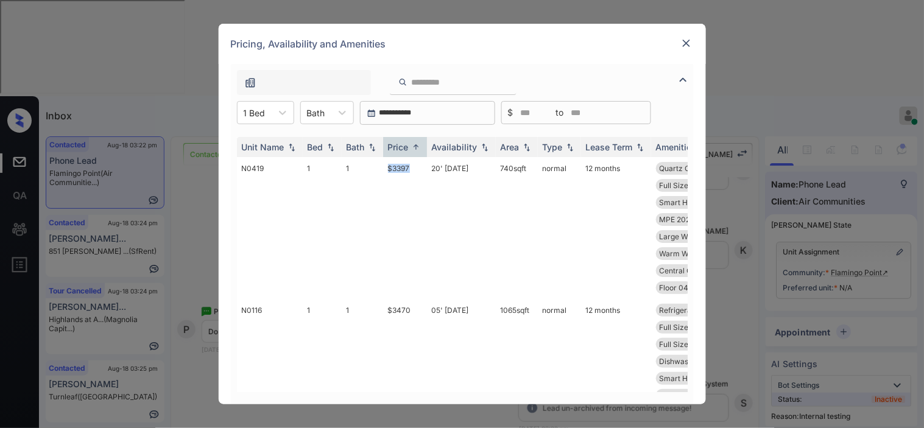
scroll to position [68, 0]
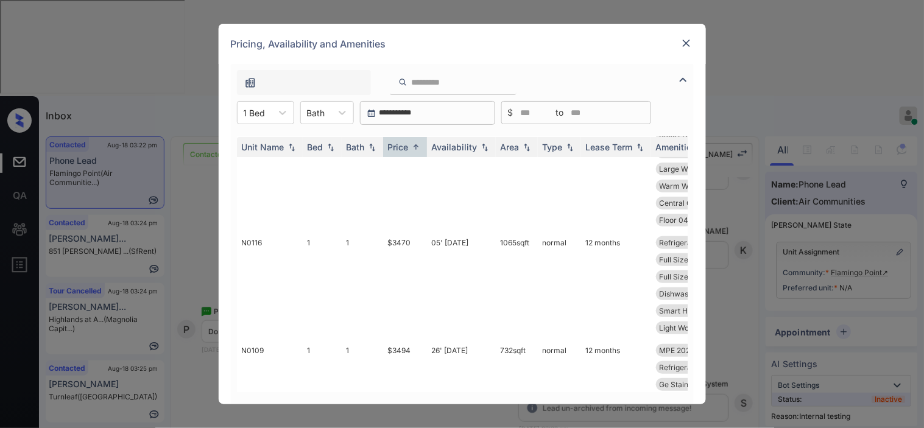
click at [684, 38] on img at bounding box center [686, 43] width 12 height 12
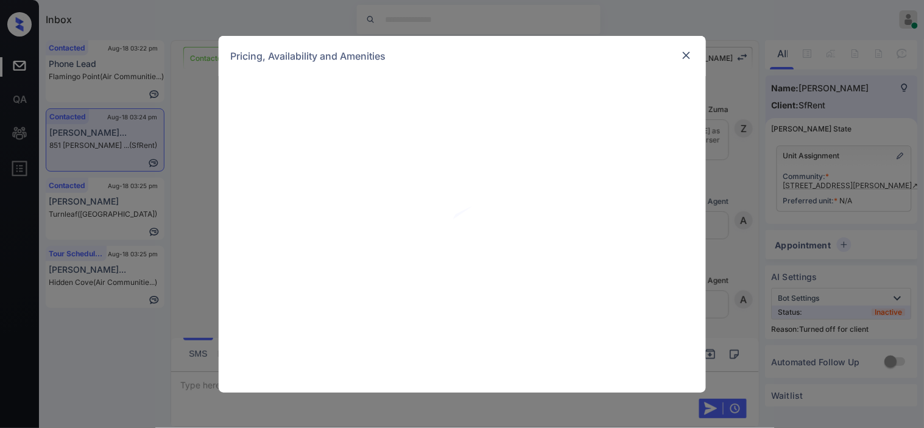
scroll to position [1636, 0]
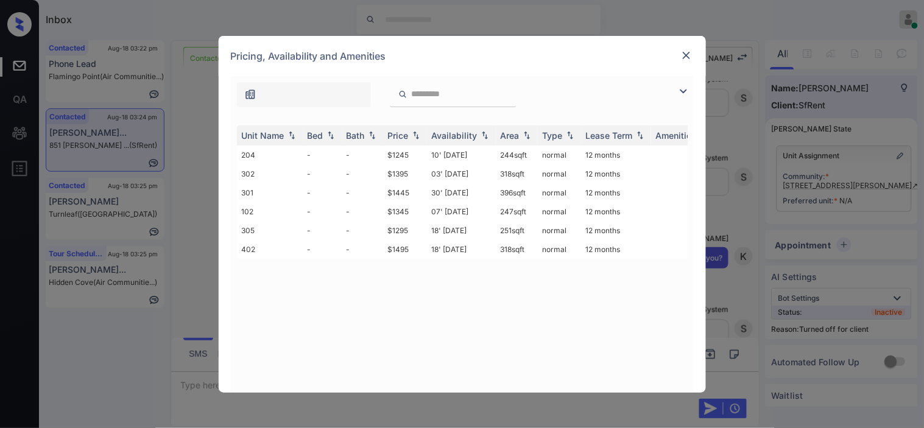
click at [464, 164] on td "03' [DATE]" at bounding box center [461, 173] width 69 height 19
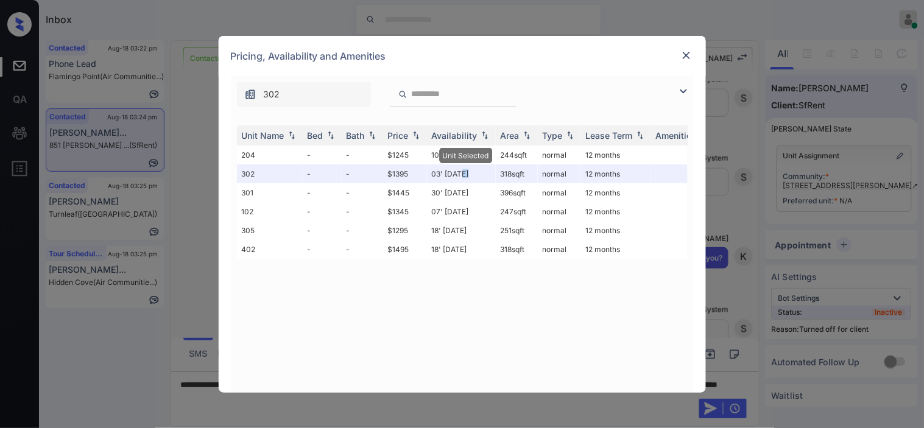
click at [687, 57] on img at bounding box center [686, 55] width 12 height 12
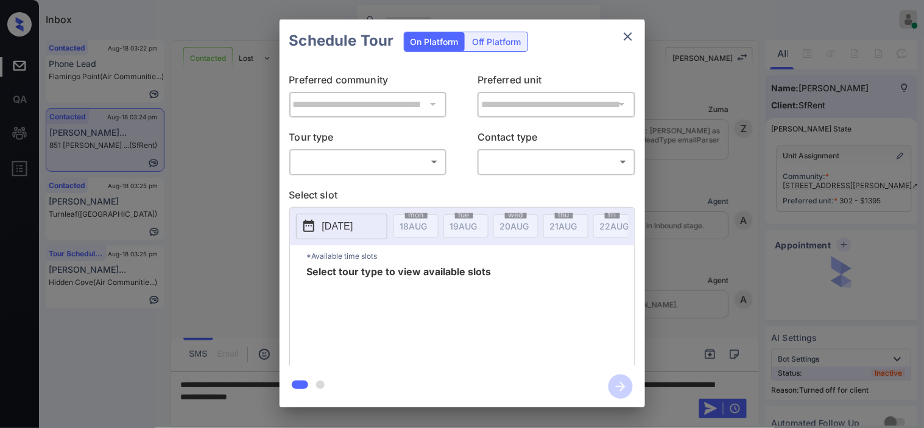
scroll to position [2178, 0]
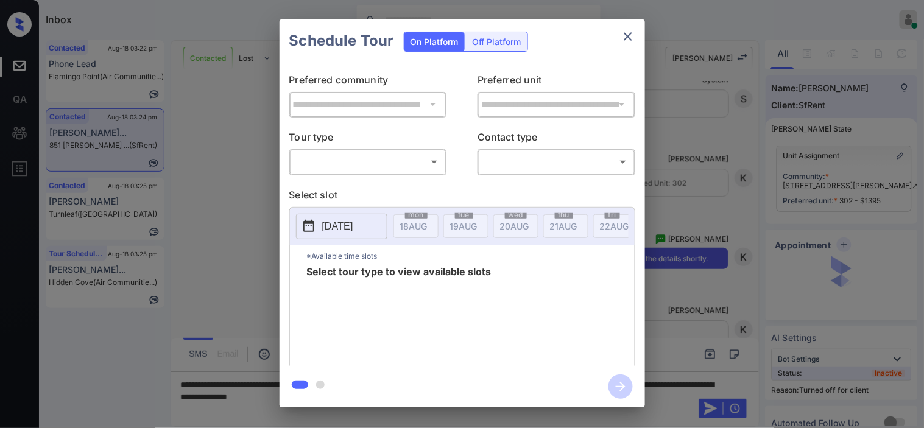
click at [490, 51] on div "On Platform Off Platform" at bounding box center [466, 42] width 124 height 20
click at [490, 50] on div "Off Platform" at bounding box center [497, 41] width 61 height 19
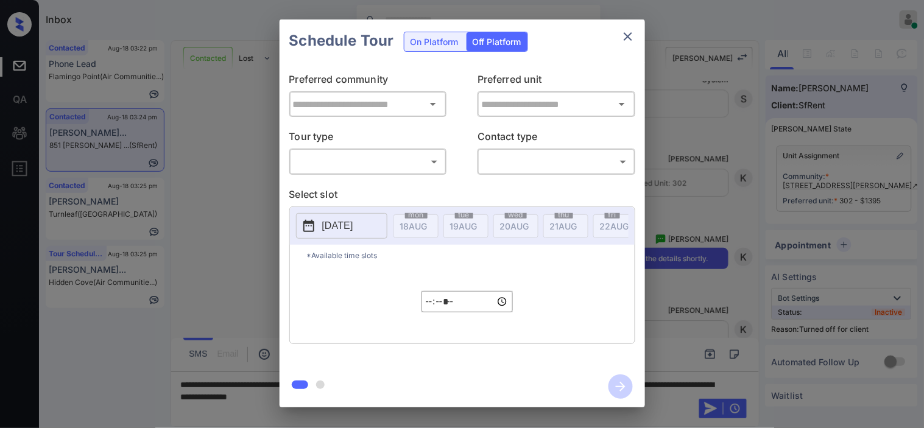
type input "**********"
click at [392, 164] on body "Inbox Kristine Capara Online Set yourself offline Set yourself on break Profile…" at bounding box center [462, 214] width 924 height 428
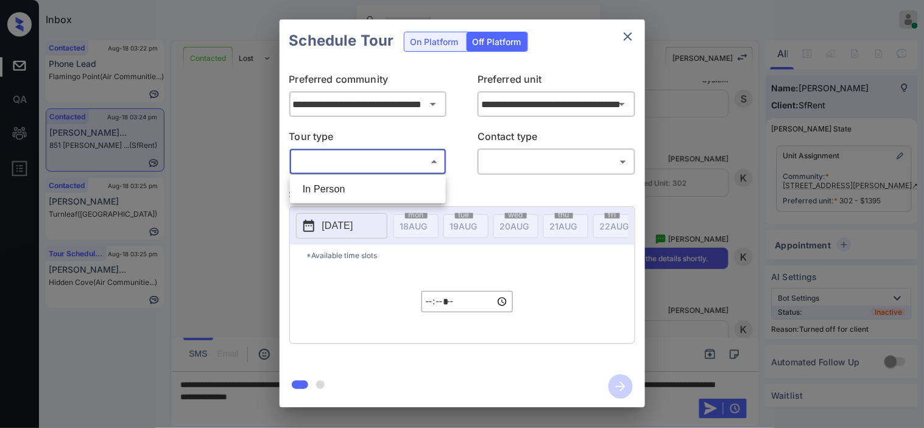
click at [381, 185] on li "In Person" at bounding box center [368, 189] width 150 height 22
type input "********"
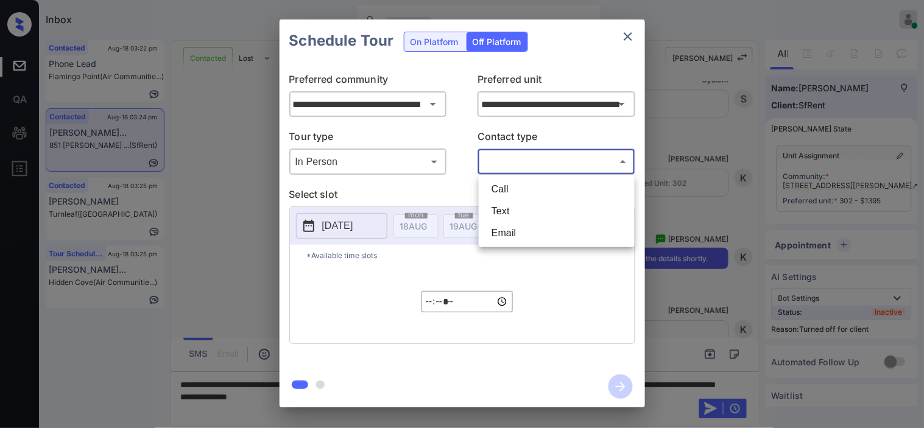
click at [525, 164] on body "Inbox Kristine Capara Online Set yourself offline Set yourself on break Profile…" at bounding box center [462, 214] width 924 height 428
click at [511, 210] on li "Text" at bounding box center [557, 211] width 150 height 22
type input "****"
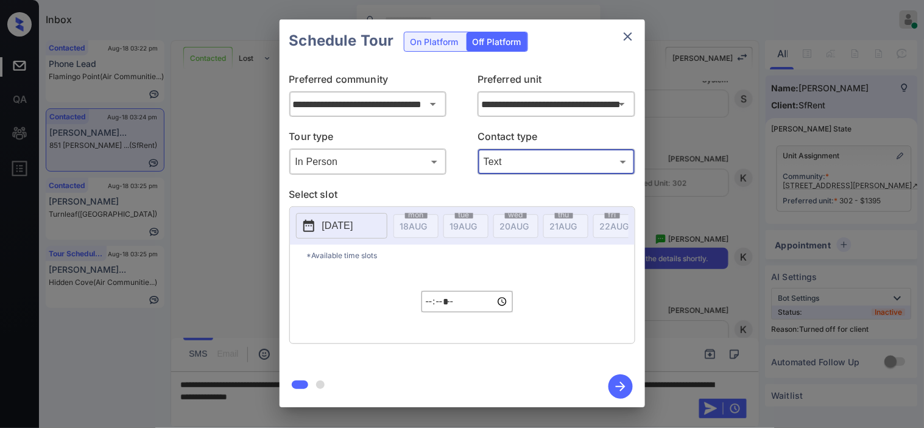
click at [353, 228] on p "2025-08-18" at bounding box center [337, 226] width 31 height 15
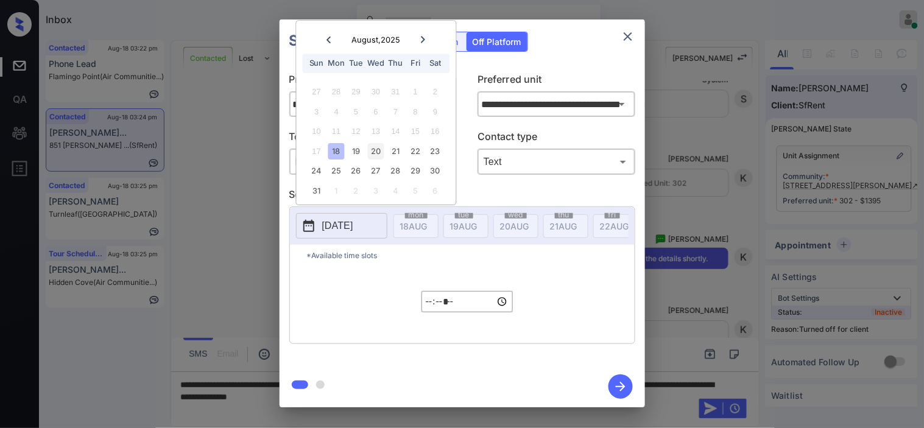
click at [373, 151] on div "20" at bounding box center [376, 151] width 16 height 16
click at [423, 313] on input "*****" at bounding box center [467, 301] width 91 height 21
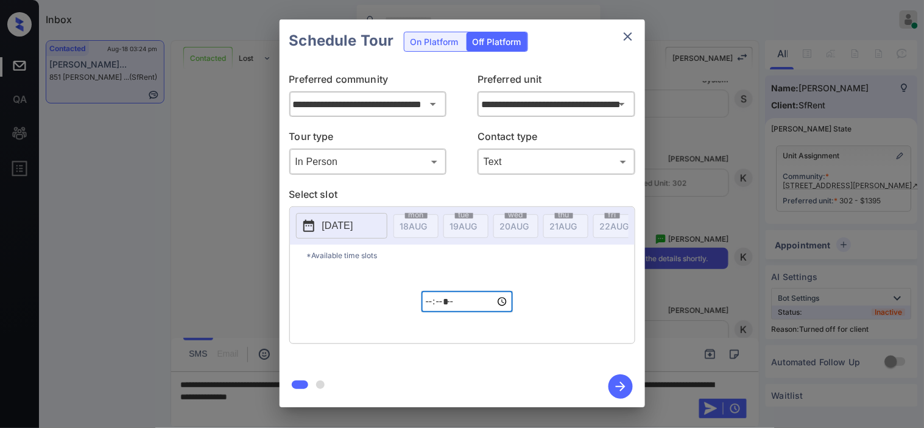
type input "*****"
click at [620, 384] on icon "button" at bounding box center [621, 387] width 24 height 24
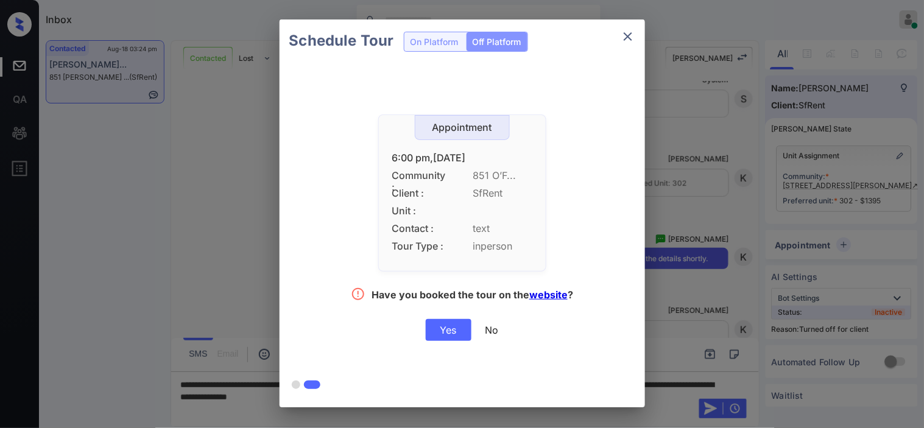
click at [446, 338] on div "Yes" at bounding box center [449, 330] width 46 height 22
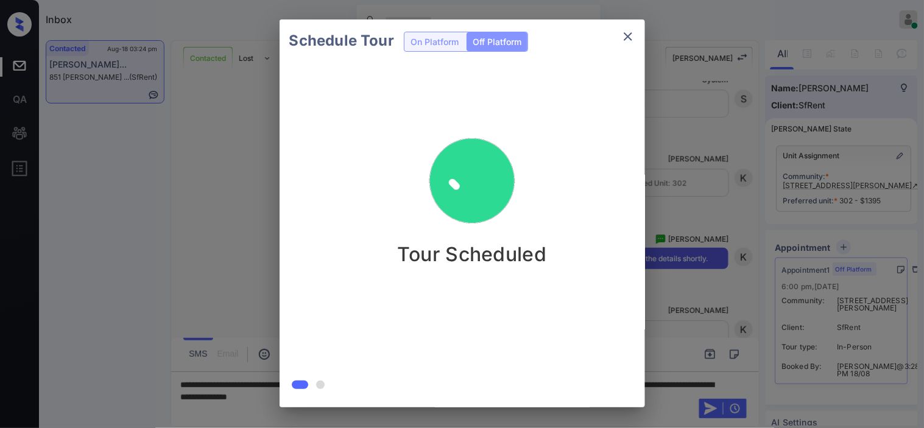
click at [673, 236] on div "Schedule Tour On Platform Off Platform Tour Scheduled" at bounding box center [462, 213] width 924 height 427
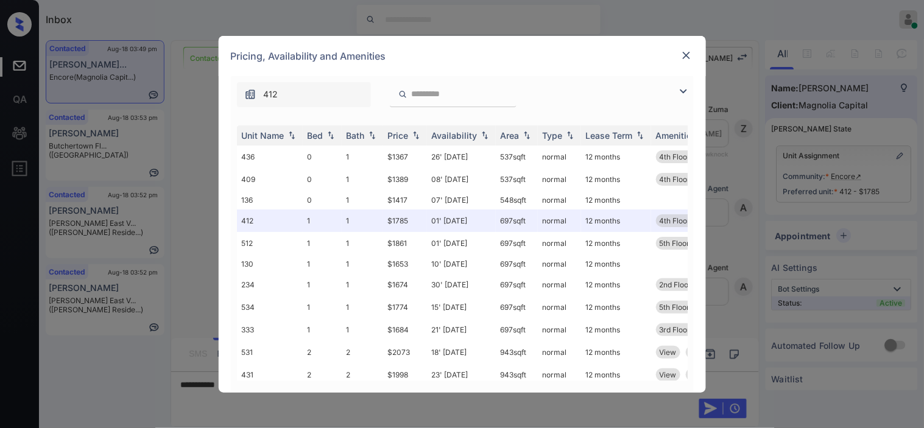
click at [682, 94] on img at bounding box center [683, 91] width 15 height 15
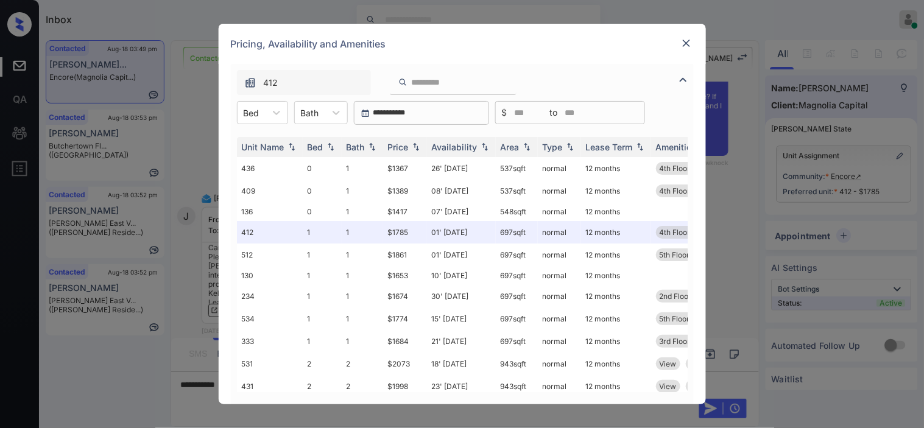
drag, startPoint x: 238, startPoint y: 111, endPoint x: 240, endPoint y: 130, distance: 19.0
click at [238, 118] on div "Bed" at bounding box center [252, 113] width 28 height 18
click at [254, 159] on div "1" at bounding box center [262, 165] width 51 height 22
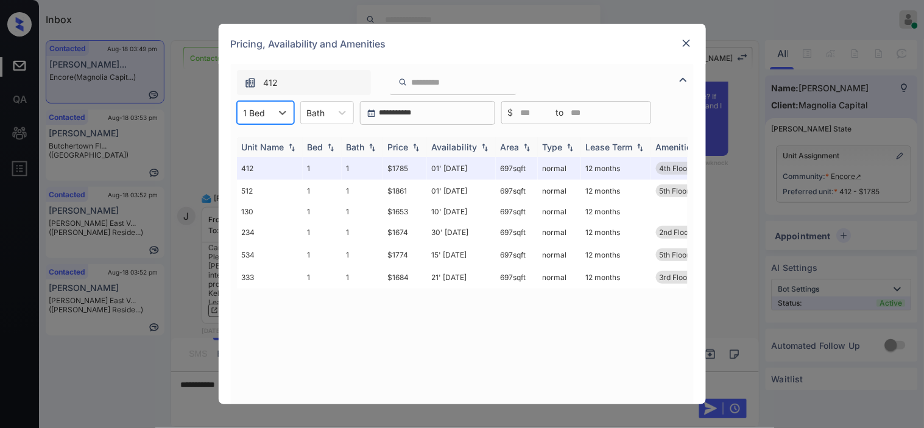
click at [413, 143] on img at bounding box center [416, 147] width 12 height 9
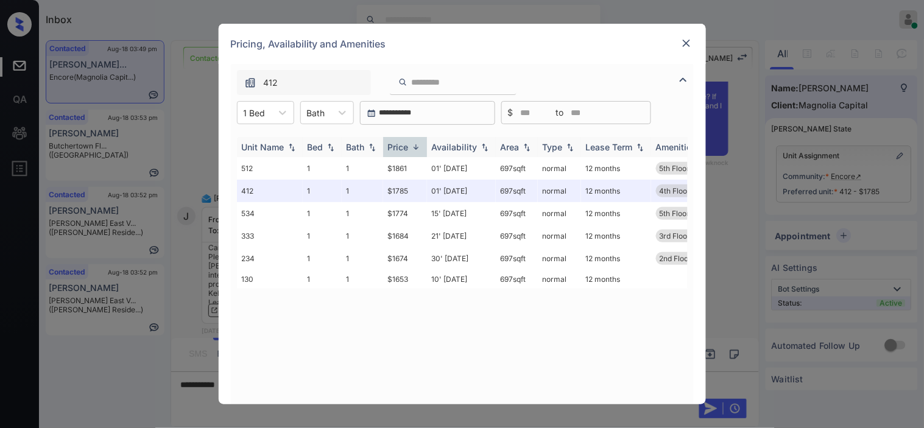
click at [413, 143] on img at bounding box center [416, 147] width 12 height 9
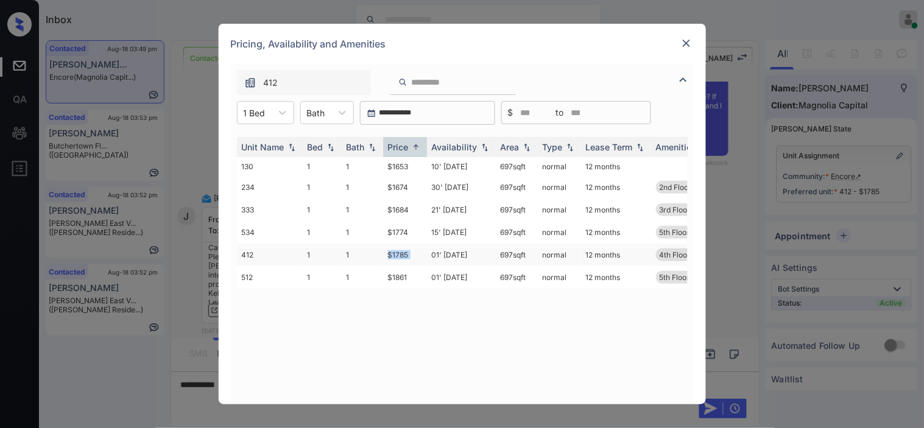
drag, startPoint x: 382, startPoint y: 255, endPoint x: 428, endPoint y: 255, distance: 46.3
click at [428, 255] on tr "412 1 1 $1785 01' Aug 25 697 sqft normal 12 months 4th Floor View" at bounding box center [555, 255] width 637 height 23
copy tr "$1785"
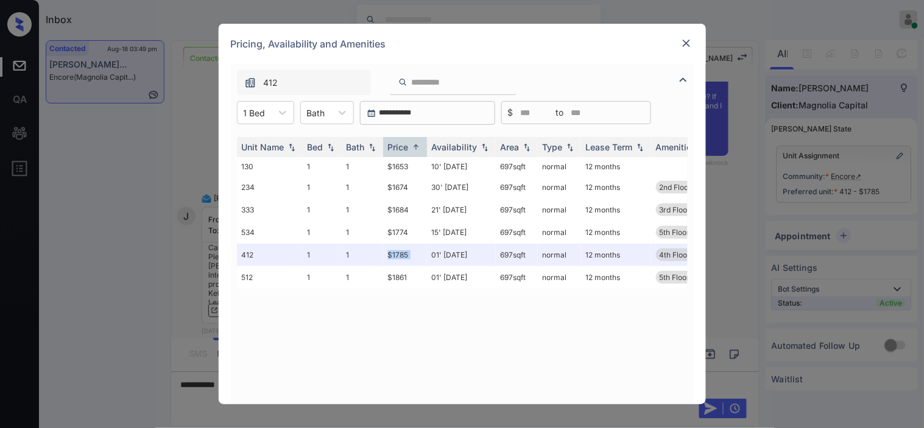
click at [683, 38] on img at bounding box center [686, 43] width 12 height 12
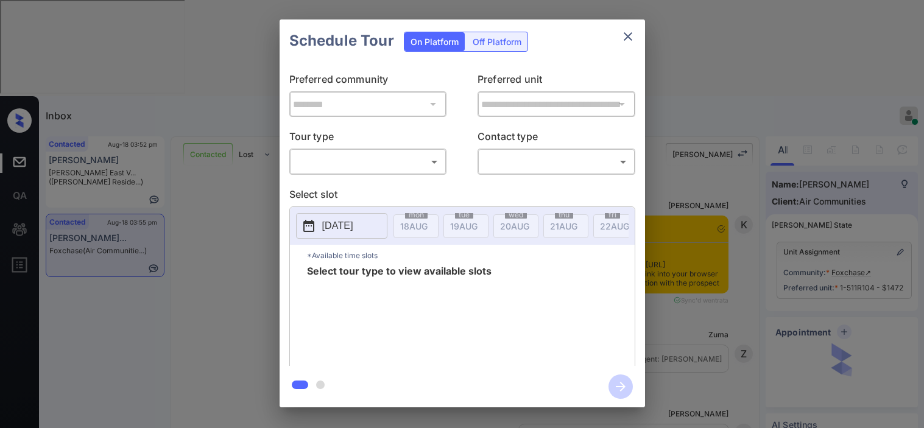
click at [330, 154] on body "Inbox [PERSON_NAME] Online Set yourself offline Set yourself on break Profile S…" at bounding box center [462, 214] width 924 height 428
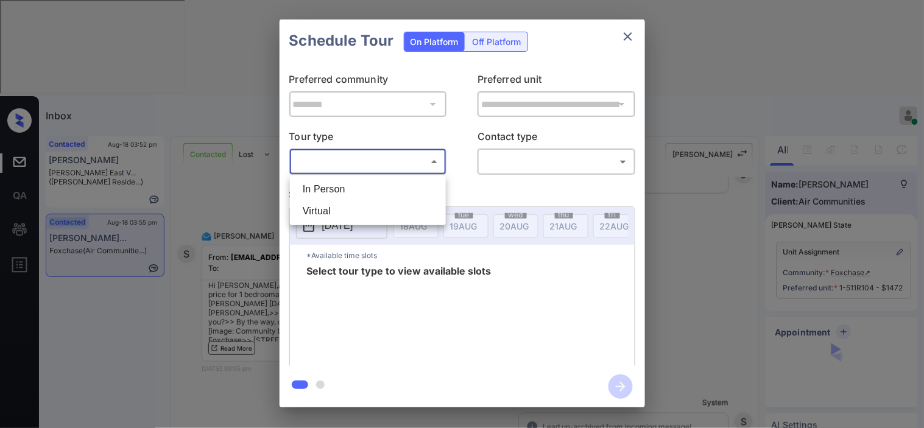
click at [325, 185] on li "In Person" at bounding box center [368, 189] width 150 height 22
type input "********"
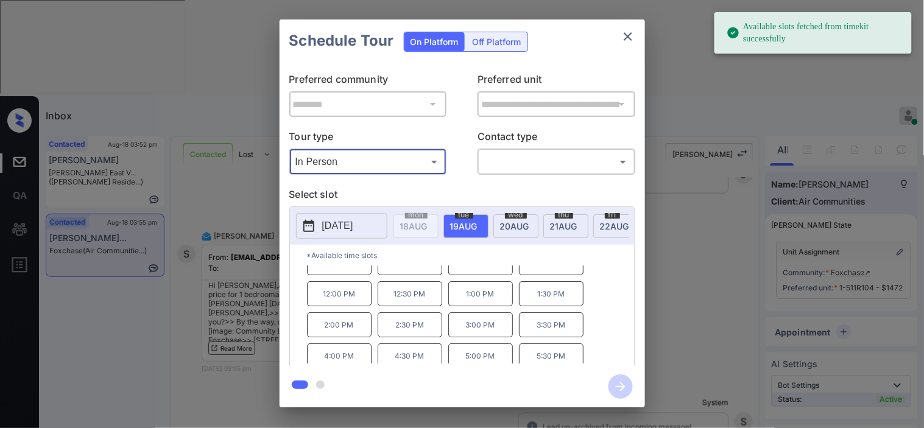
scroll to position [21, 0]
click at [714, 239] on div "**********" at bounding box center [462, 213] width 924 height 427
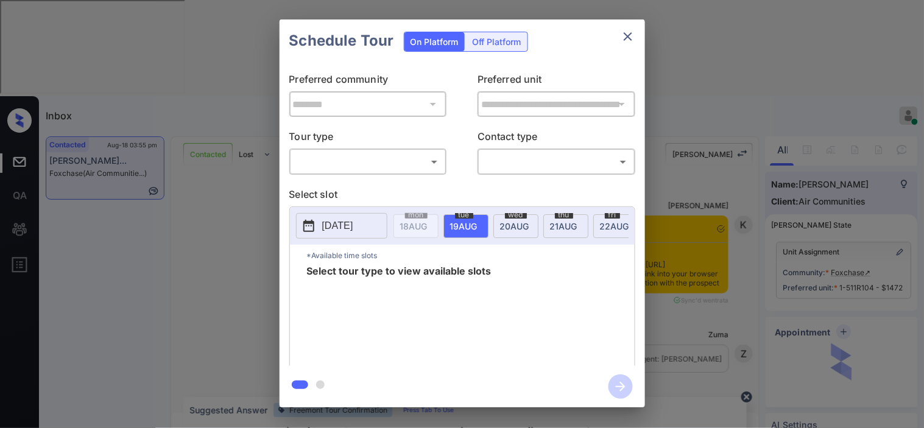
click at [373, 169] on body "Inbox [PERSON_NAME] Online Set yourself offline Set yourself on break Profile S…" at bounding box center [462, 214] width 924 height 428
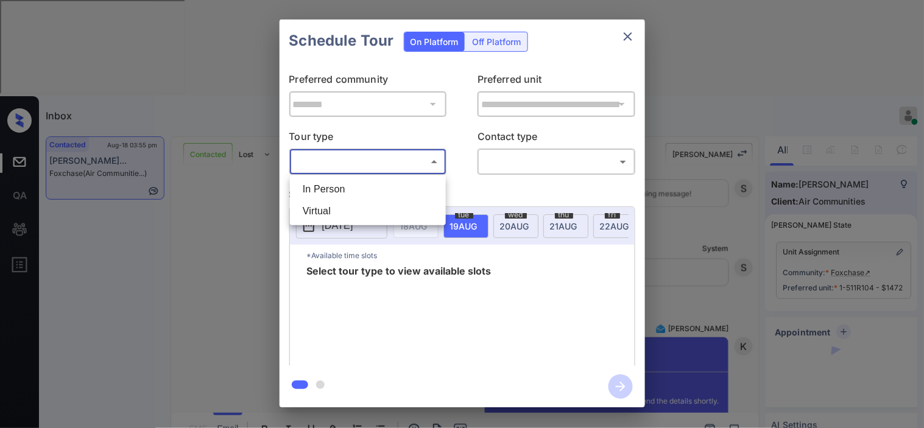
click at [369, 191] on li "In Person" at bounding box center [368, 189] width 150 height 22
type input "********"
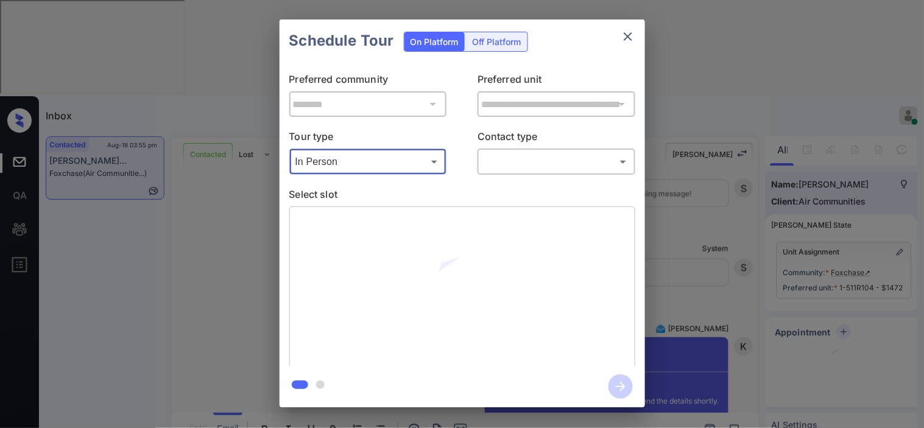
click at [509, 165] on div "In Person Virtual" at bounding box center [462, 214] width 924 height 428
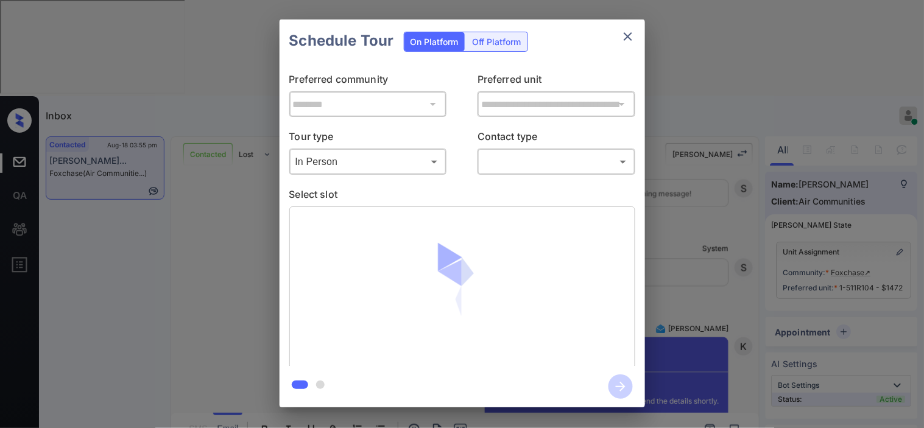
click at [516, 171] on body "Inbox [PERSON_NAME] Online Set yourself offline Set yourself on break Profile S…" at bounding box center [462, 214] width 924 height 428
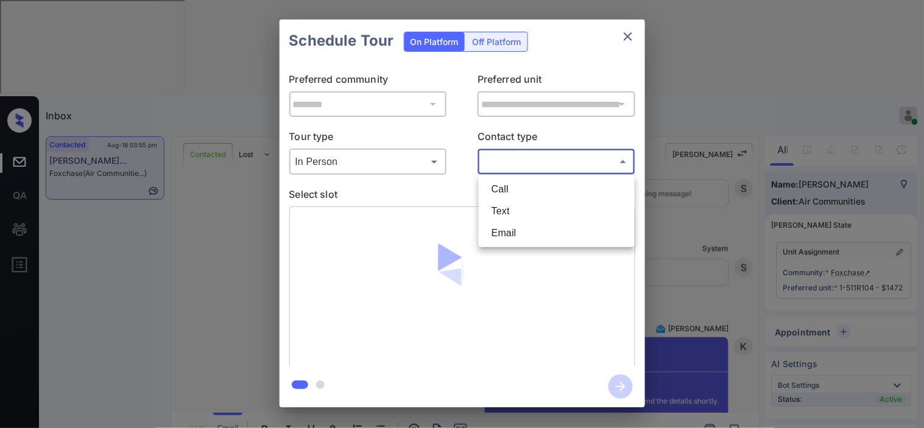
click at [504, 213] on li "Text" at bounding box center [557, 211] width 150 height 22
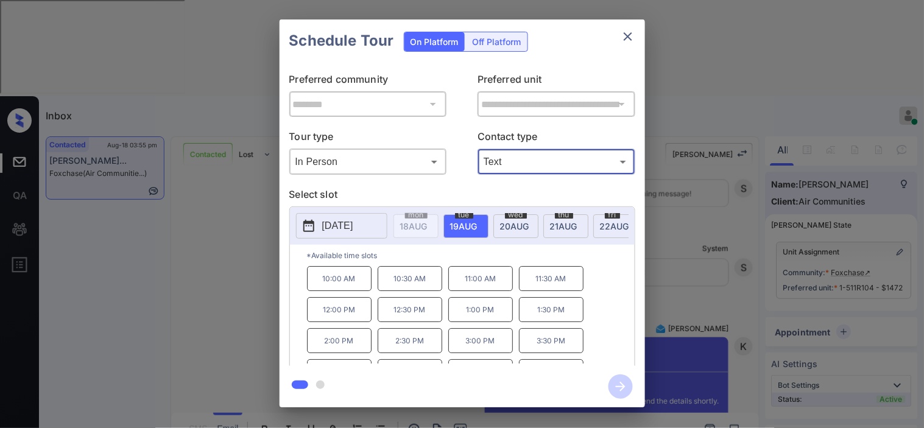
type input "****"
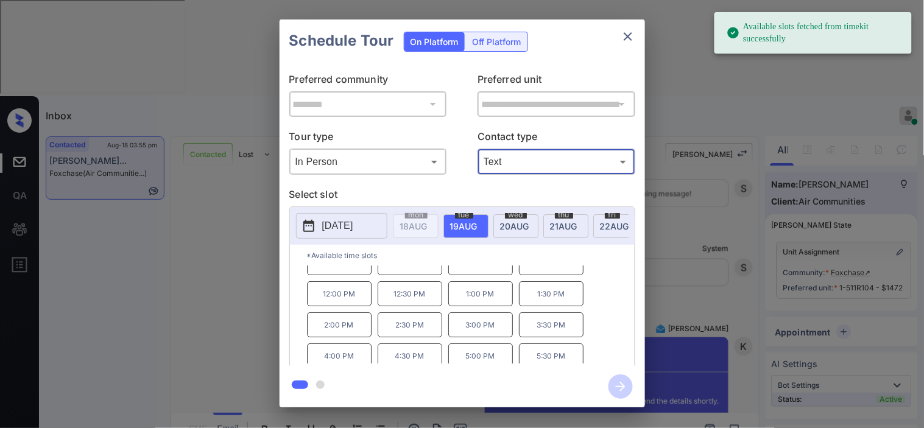
scroll to position [21, 0]
click at [542, 359] on p "5:30 PM" at bounding box center [551, 351] width 65 height 25
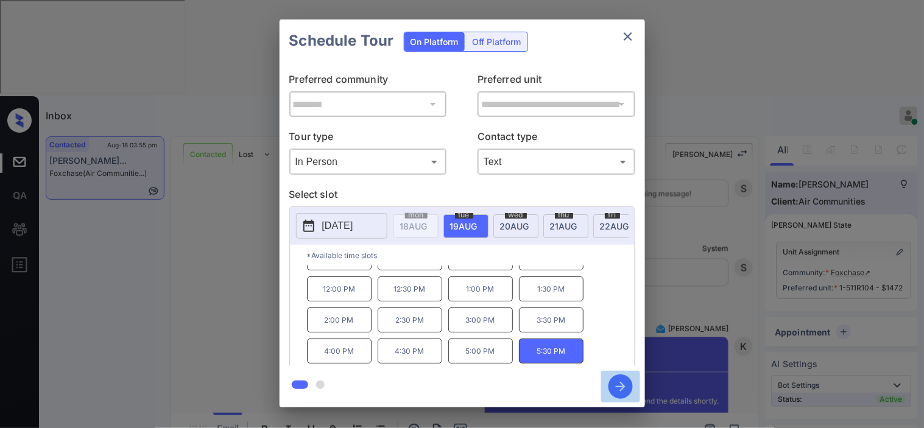
click at [613, 384] on icon "button" at bounding box center [621, 387] width 24 height 24
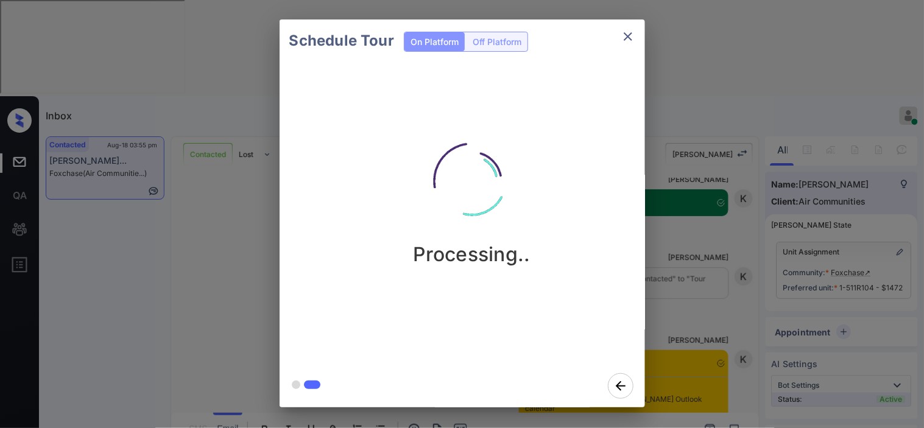
scroll to position [2341, 0]
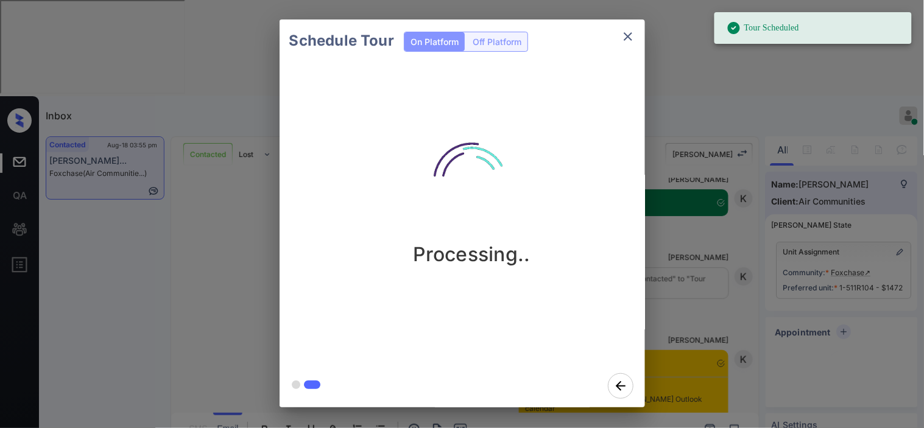
click at [686, 255] on div "Schedule Tour On Platform Off Platform Processing.." at bounding box center [462, 213] width 924 height 427
